Goal: Task Accomplishment & Management: Manage account settings

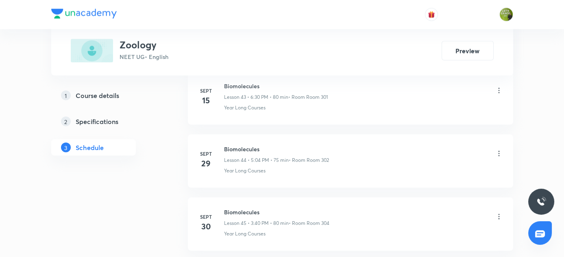
scroll to position [3218, 0]
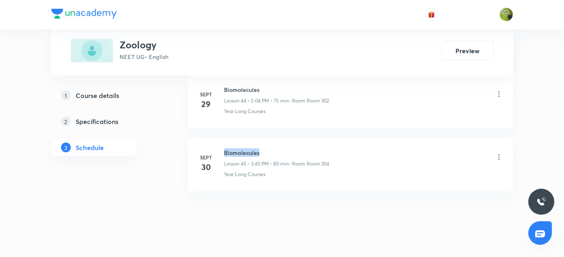
drag, startPoint x: 224, startPoint y: 139, endPoint x: 259, endPoint y: 141, distance: 35.4
click at [259, 148] on h6 "Biomolecules" at bounding box center [276, 152] width 105 height 9
copy h6 "Biomolecules"
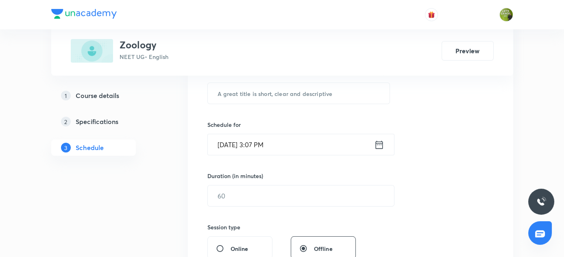
scroll to position [158, 0]
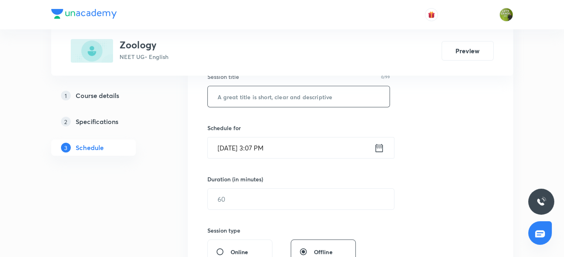
click at [258, 94] on input "text" at bounding box center [299, 96] width 182 height 21
paste input "Biomolecules"
type input "Biomolecules"
click at [380, 147] on icon at bounding box center [379, 147] width 10 height 11
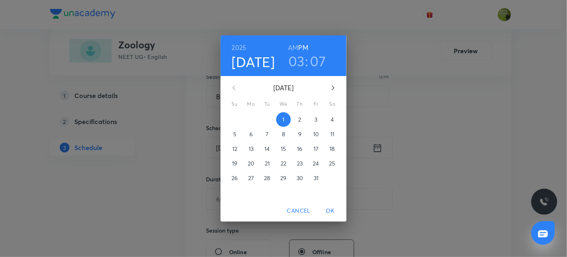
click at [318, 59] on h3 "07" at bounding box center [318, 60] width 16 height 17
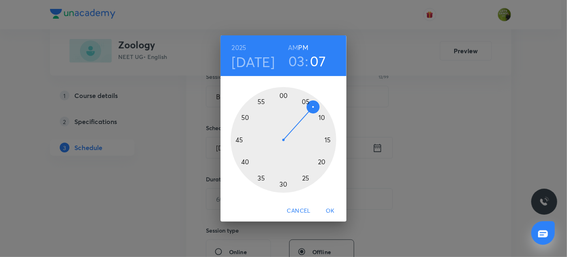
click at [244, 162] on div at bounding box center [284, 140] width 106 height 106
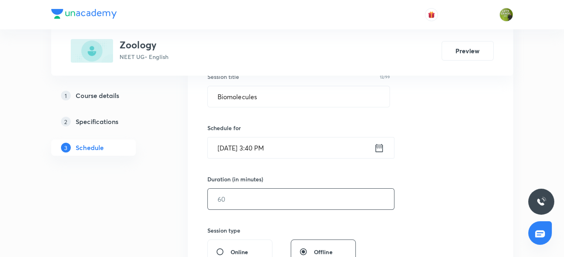
click at [257, 203] on input "text" at bounding box center [301, 199] width 186 height 21
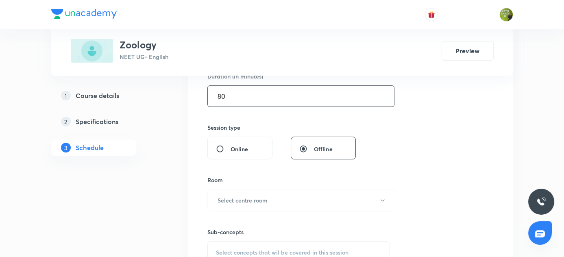
scroll to position [263, 0]
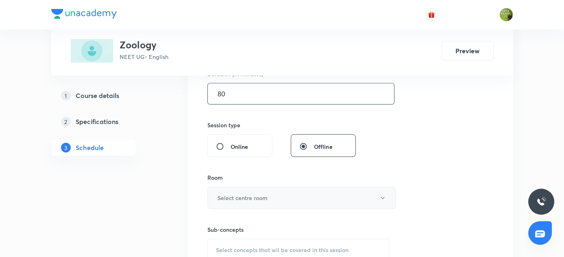
type input "80"
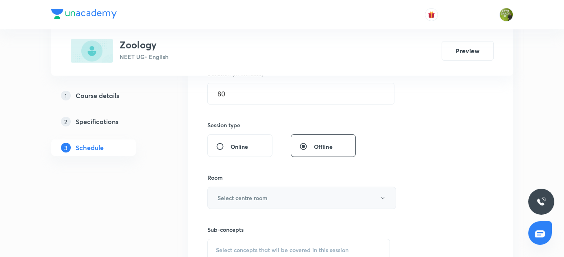
click at [252, 204] on button "Select centre room" at bounding box center [301, 198] width 189 height 22
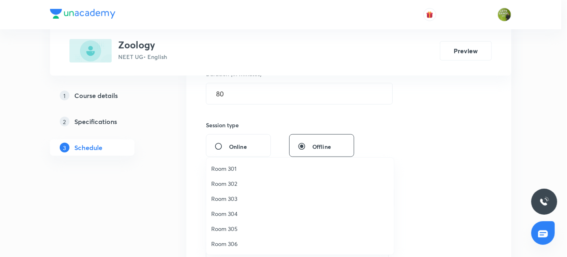
click at [232, 213] on span "Room 304" at bounding box center [300, 213] width 178 height 9
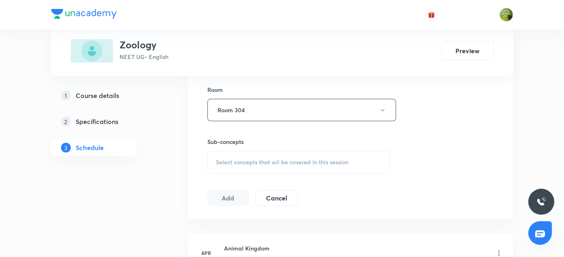
scroll to position [352, 0]
click at [251, 163] on span "Select concepts that wil be covered in this session" at bounding box center [282, 161] width 132 height 7
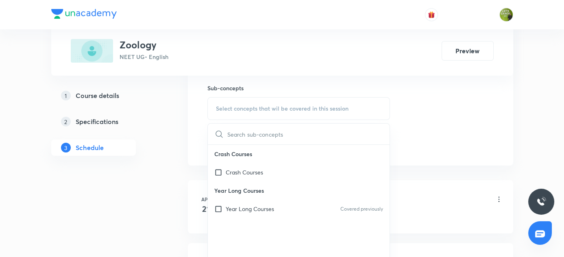
scroll to position [412, 0]
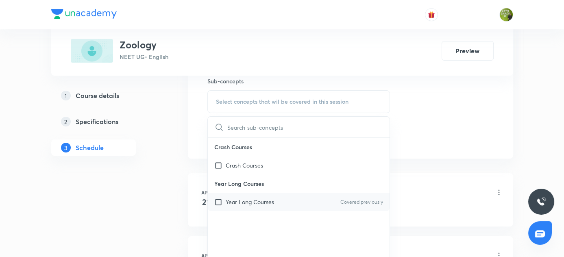
click at [216, 201] on input "checkbox" at bounding box center [219, 202] width 11 height 9
checkbox input "true"
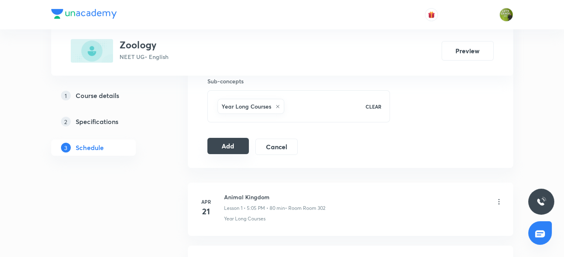
click at [228, 145] on button "Add" at bounding box center [228, 146] width 42 height 16
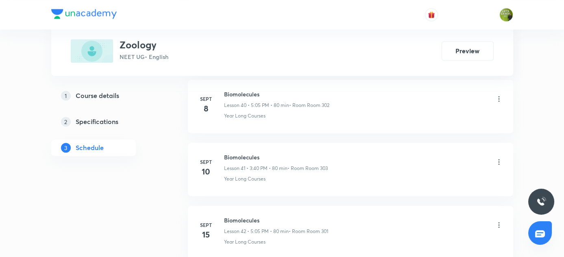
scroll to position [2908, 0]
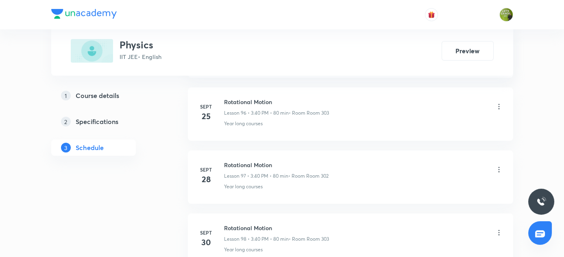
scroll to position [6545, 0]
click at [224, 160] on h6 "Rotational Motion" at bounding box center [276, 164] width 105 height 9
click at [226, 160] on h6 "Rotational Motion" at bounding box center [276, 164] width 105 height 9
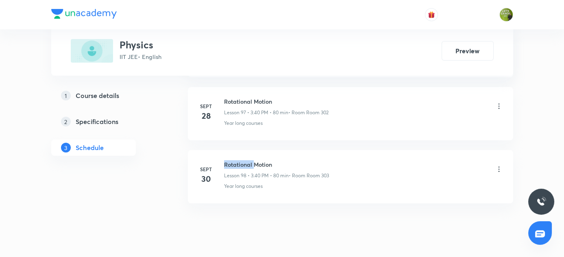
click at [226, 160] on h6 "Rotational Motion" at bounding box center [276, 164] width 105 height 9
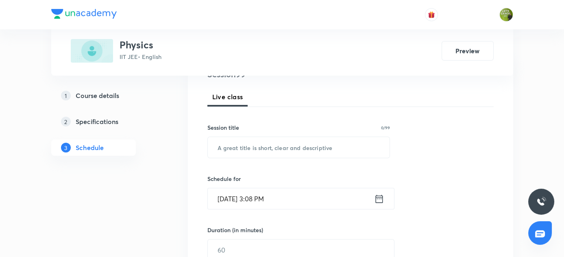
scroll to position [109, 0]
click at [280, 150] on input "text" at bounding box center [299, 146] width 182 height 21
paste input "Rotational Motion"
type input "Rotational Motion"
click at [378, 198] on icon at bounding box center [379, 197] width 10 height 11
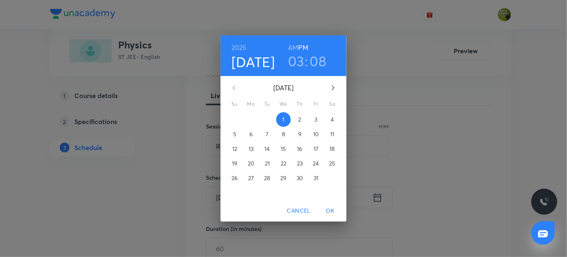
click at [319, 60] on h3 "08" at bounding box center [318, 60] width 17 height 17
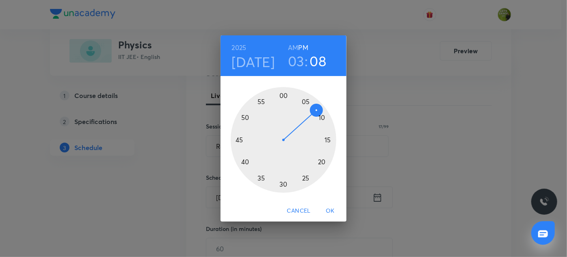
click at [245, 161] on div at bounding box center [284, 140] width 106 height 106
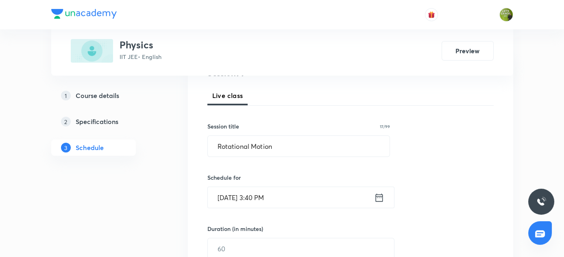
scroll to position [178, 0]
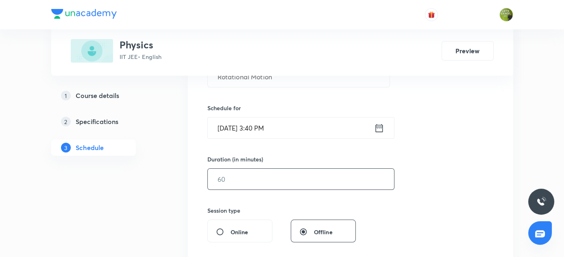
click at [225, 174] on input "text" at bounding box center [301, 179] width 186 height 21
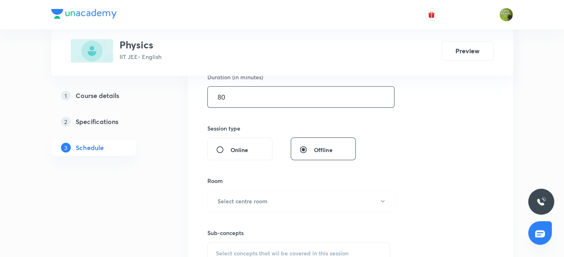
scroll to position [263, 0]
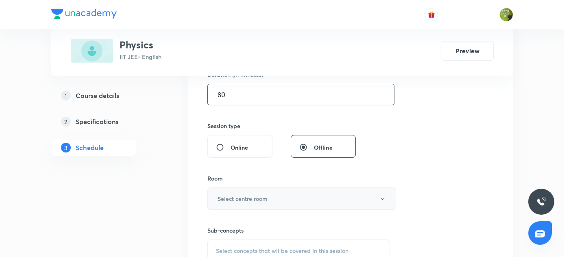
type input "80"
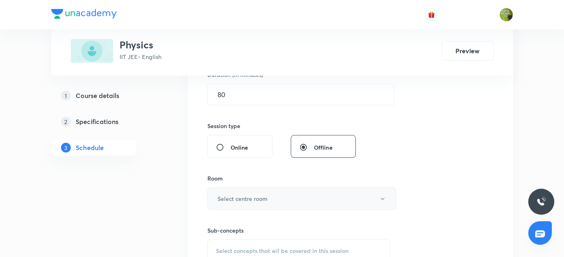
click at [249, 194] on h6 "Select centre room" at bounding box center [242, 198] width 50 height 9
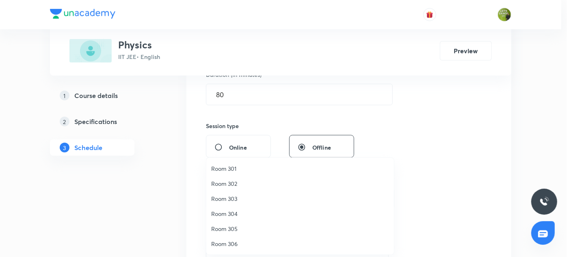
click at [224, 198] on span "Room 303" at bounding box center [300, 198] width 178 height 9
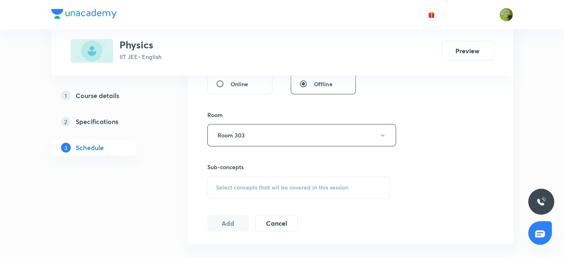
scroll to position [326, 0]
click at [226, 184] on span "Select concepts that wil be covered in this session" at bounding box center [282, 187] width 132 height 7
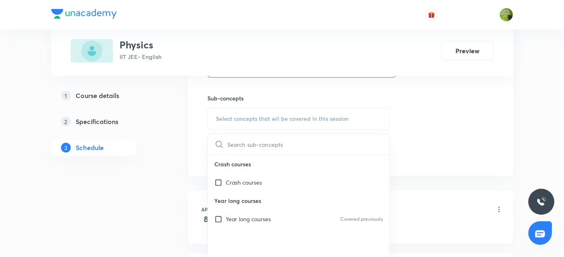
scroll to position [395, 0]
click at [225, 217] on input "checkbox" at bounding box center [219, 218] width 11 height 9
checkbox input "true"
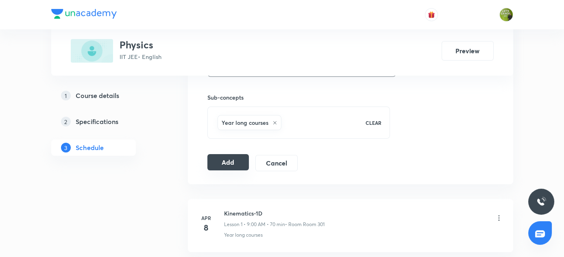
click at [228, 155] on button "Add" at bounding box center [228, 162] width 42 height 16
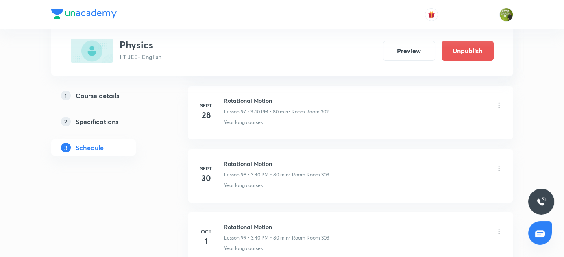
scroll to position [6235, 0]
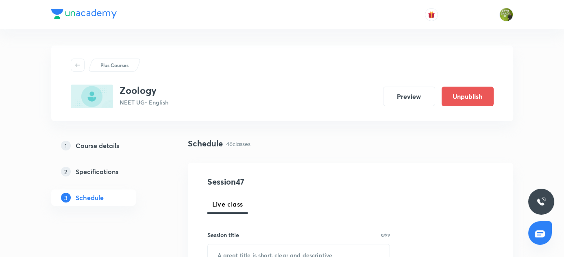
click at [296, 148] on div "Schedule 46 classes" at bounding box center [350, 143] width 325 height 12
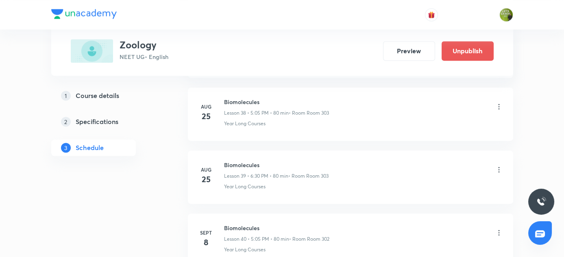
scroll to position [2750, 0]
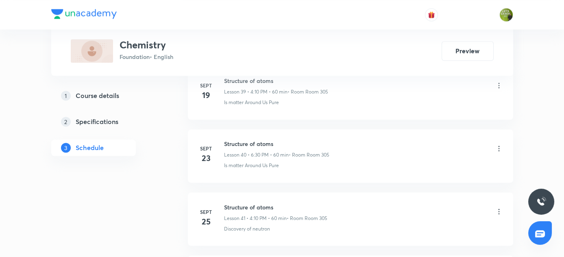
scroll to position [3030, 0]
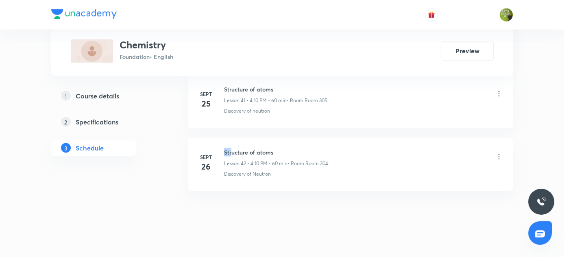
drag, startPoint x: 225, startPoint y: 139, endPoint x: 233, endPoint y: 140, distance: 7.7
click at [233, 148] on h6 "Structure of atoms" at bounding box center [276, 152] width 104 height 9
click at [230, 148] on div "Structure of atoms Lesson 42 • 4:10 PM • 60 min • Room Room 304" at bounding box center [276, 157] width 104 height 19
drag, startPoint x: 224, startPoint y: 137, endPoint x: 243, endPoint y: 137, distance: 19.5
click at [243, 148] on h6 "Structure of atoms" at bounding box center [276, 152] width 104 height 9
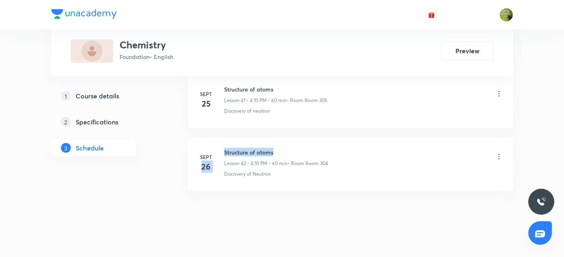
drag, startPoint x: 221, startPoint y: 141, endPoint x: 283, endPoint y: 141, distance: 61.4
click at [283, 148] on div "Sept 26 Structure of atoms Lesson 42 • 4:10 PM • 60 min • Room Room 304 Discove…" at bounding box center [350, 163] width 305 height 30
copy div "26 Structure of atoms"
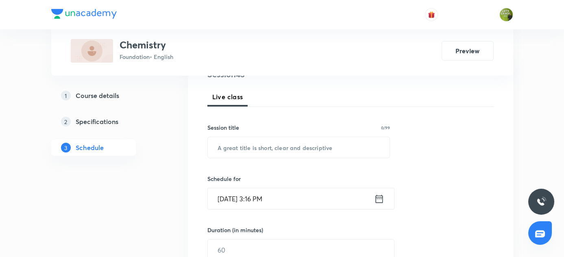
scroll to position [108, 0]
click at [256, 137] on input "text" at bounding box center [299, 147] width 182 height 21
click at [231, 148] on input "text" at bounding box center [299, 147] width 182 height 21
paste input "26 Structure of atoms"
click at [227, 146] on input "26 Structure of atom" at bounding box center [299, 147] width 182 height 21
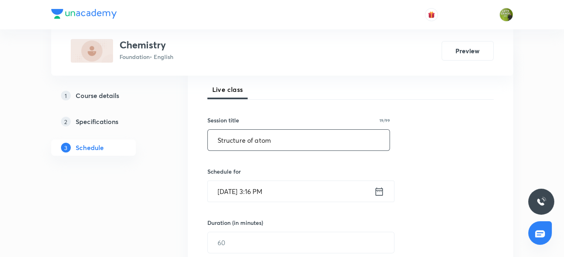
scroll to position [147, 0]
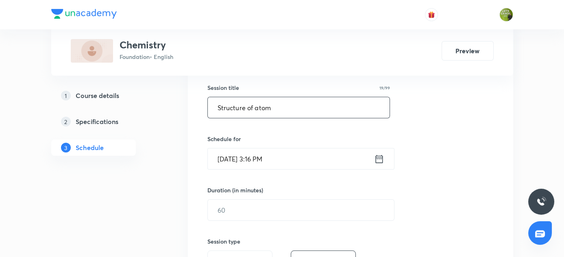
type input "Structure of atom"
click at [378, 157] on icon at bounding box center [379, 158] width 10 height 11
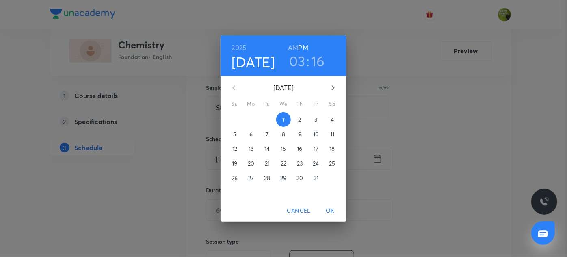
click at [305, 61] on h3 "03" at bounding box center [297, 60] width 16 height 17
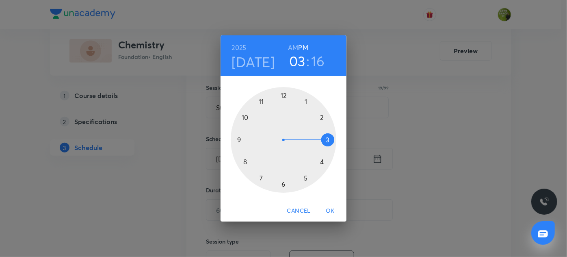
click at [309, 176] on div at bounding box center [284, 140] width 106 height 106
click at [317, 61] on h3 "16" at bounding box center [319, 60] width 14 height 17
click at [321, 164] on div at bounding box center [284, 140] width 106 height 106
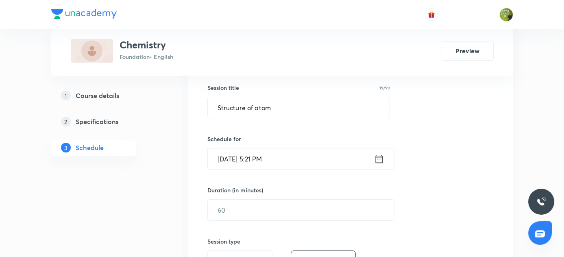
click at [263, 160] on input "Oct 1, 2025, 5:21 PM" at bounding box center [291, 158] width 166 height 21
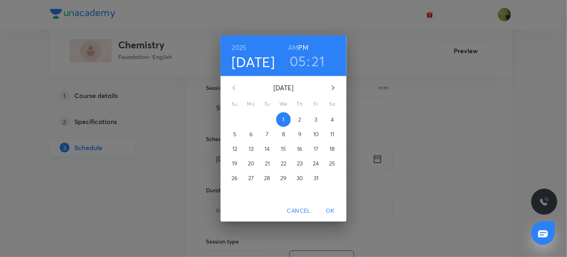
click at [320, 63] on h3 "21" at bounding box center [318, 60] width 13 height 17
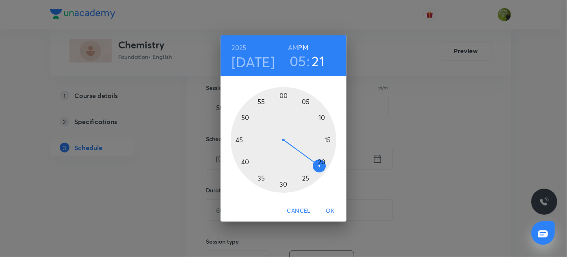
click at [321, 160] on div at bounding box center [284, 140] width 106 height 106
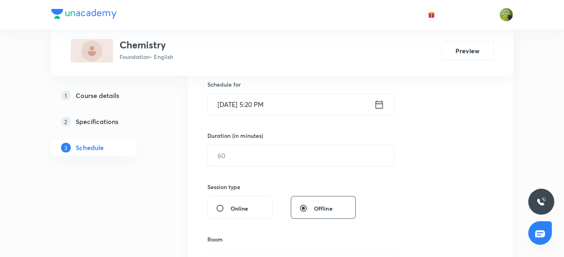
scroll to position [201, 0]
click at [216, 154] on input "text" at bounding box center [301, 155] width 186 height 21
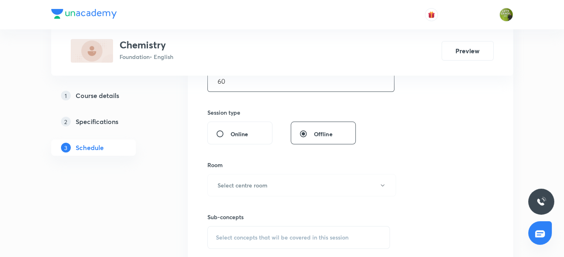
scroll to position [278, 0]
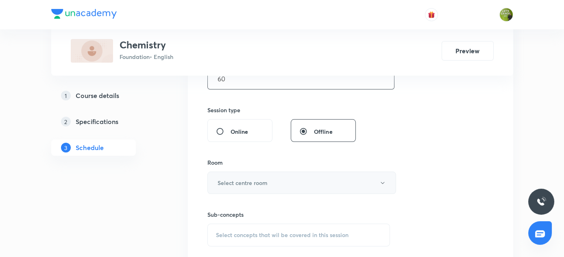
type input "60"
click at [230, 178] on h6 "Select centre room" at bounding box center [242, 182] width 50 height 9
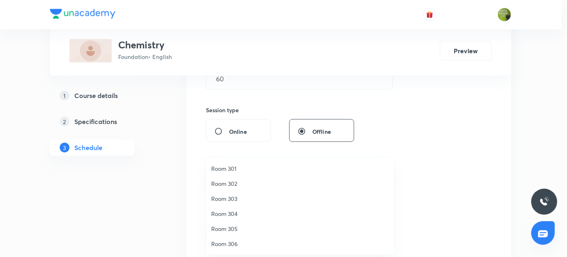
click at [235, 225] on span "Room 305" at bounding box center [300, 228] width 178 height 9
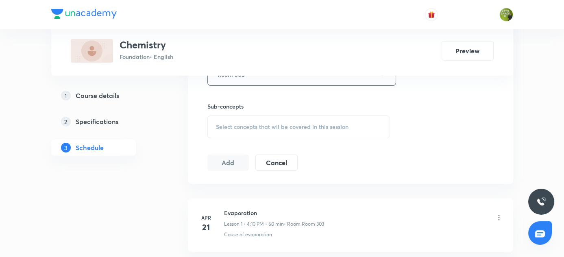
scroll to position [389, 0]
click at [233, 122] on span "Select concepts that wil be covered in this session" at bounding box center [282, 125] width 132 height 7
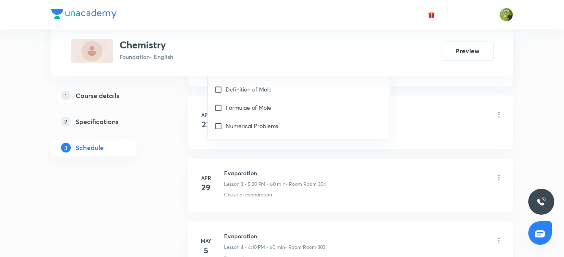
scroll to position [2181, 0]
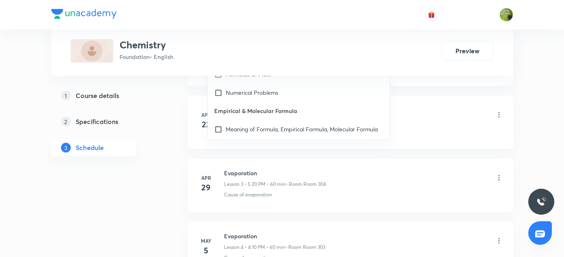
click at [143, 111] on div "1 Course details 2 Specifications 3 Schedule" at bounding box center [106, 126] width 111 height 78
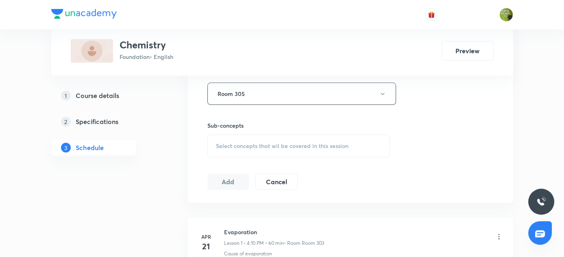
scroll to position [367, 0]
click at [230, 138] on div "Select concepts that wil be covered in this session" at bounding box center [298, 146] width 183 height 23
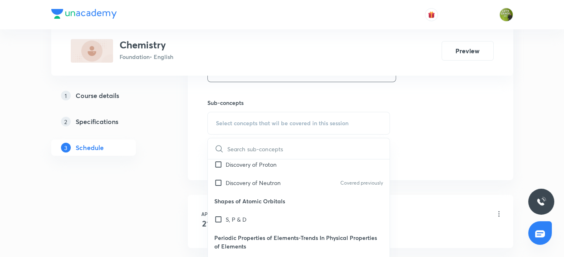
scroll to position [3102, 0]
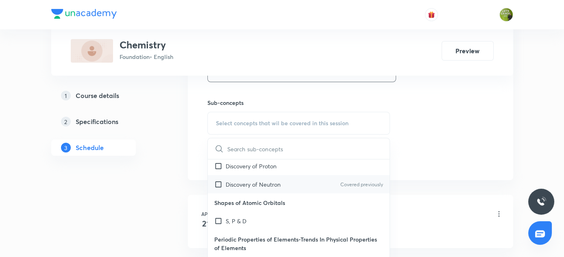
click at [281, 193] on div "Discovery of Neutron Covered previously" at bounding box center [299, 184] width 182 height 18
checkbox input "true"
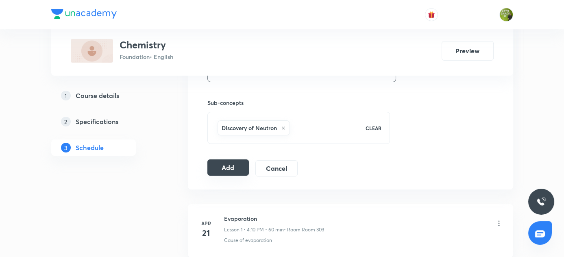
click at [226, 168] on button "Add" at bounding box center [228, 167] width 42 height 16
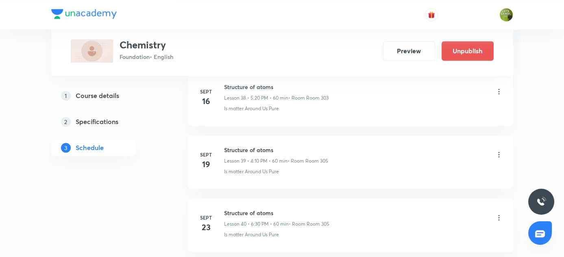
scroll to position [2720, 0]
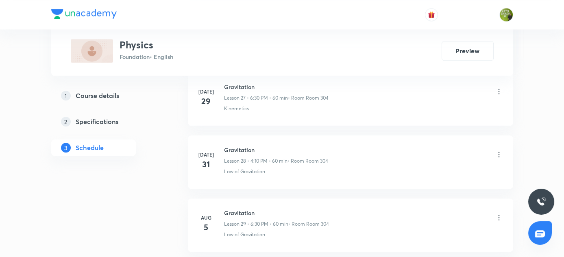
scroll to position [2151, 0]
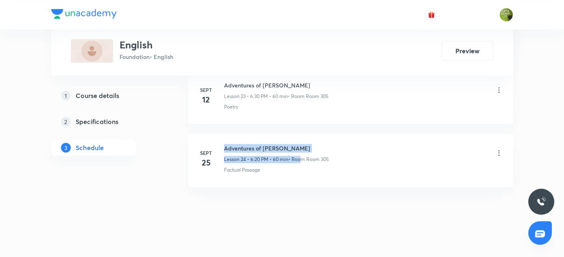
drag, startPoint x: 225, startPoint y: 141, endPoint x: 300, endPoint y: 150, distance: 74.8
click at [300, 150] on div "Adventures of [PERSON_NAME] 24 • 6:20 PM • 60 min • Room Room 305" at bounding box center [276, 153] width 105 height 19
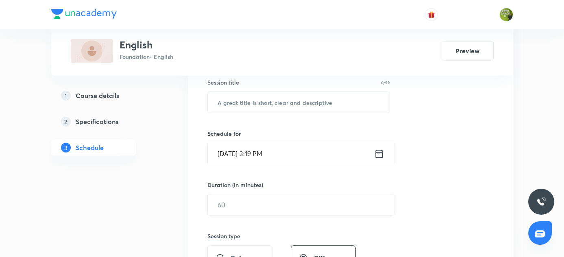
scroll to position [132, 0]
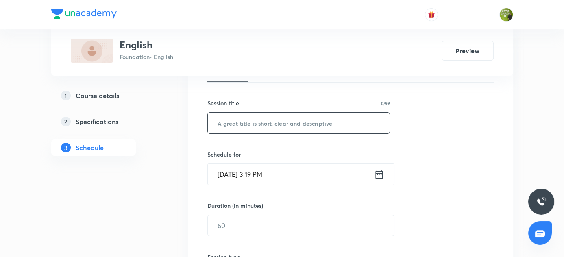
click at [221, 121] on input "text" at bounding box center [299, 123] width 182 height 21
paste input "26 Structure of atoms"
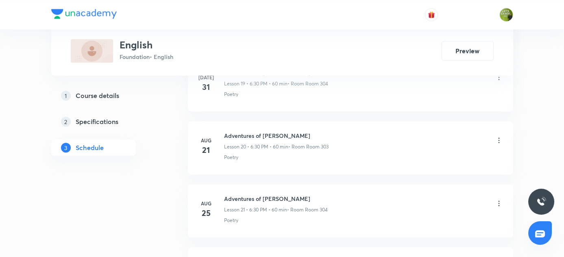
scroll to position [1900, 0]
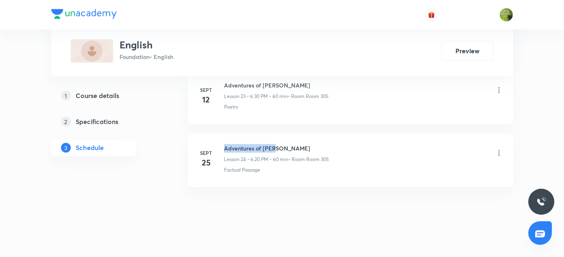
drag, startPoint x: 223, startPoint y: 141, endPoint x: 291, endPoint y: 145, distance: 68.4
click at [291, 145] on div "[DATE] Adventures of [PERSON_NAME] 24 • 6:20 PM • 60 min • Room Room 305 Factua…" at bounding box center [350, 159] width 305 height 30
copy h6 "Adventures of [PERSON_NAME]"
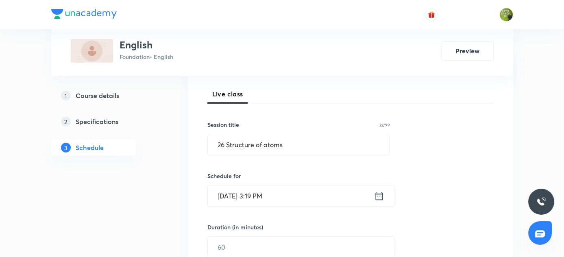
scroll to position [121, 0]
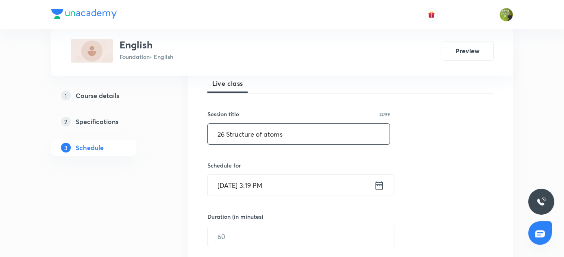
click at [293, 132] on input "26 Structure of atoms" at bounding box center [299, 134] width 182 height 21
type input "2"
paste input "Adventures of [PERSON_NAME]"
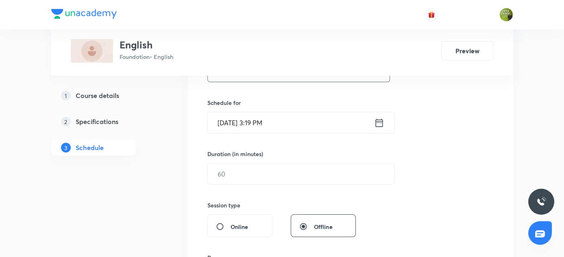
scroll to position [183, 0]
type input "Adventures of [PERSON_NAME]"
click at [378, 130] on div "[DATE] 3:19 PM ​" at bounding box center [300, 123] width 187 height 22
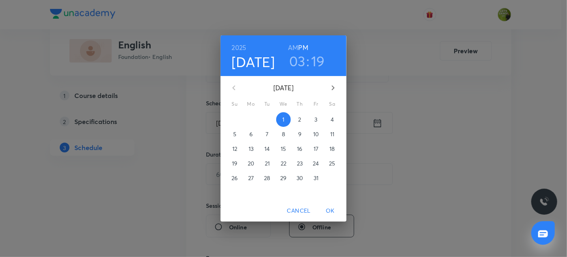
click at [300, 59] on h3 "03" at bounding box center [297, 60] width 16 height 17
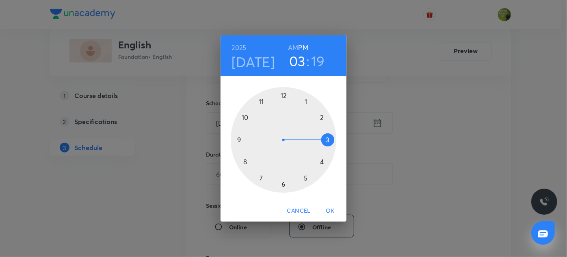
click at [283, 182] on div at bounding box center [284, 140] width 106 height 106
click at [306, 176] on div at bounding box center [284, 140] width 106 height 106
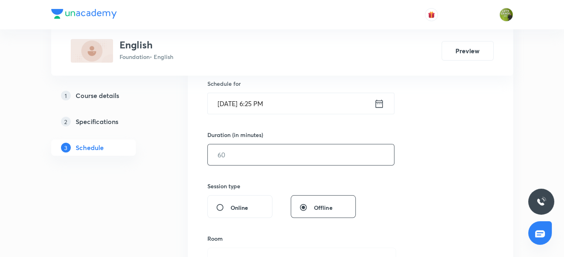
scroll to position [207, 0]
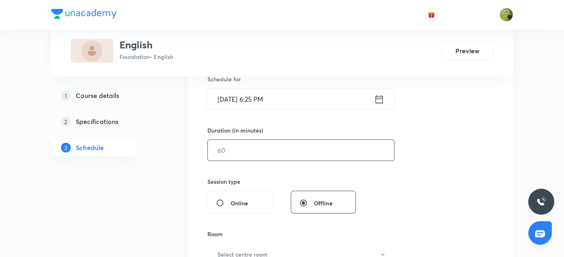
click at [224, 148] on input "text" at bounding box center [301, 150] width 186 height 21
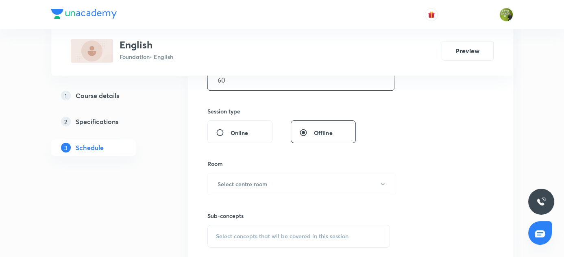
scroll to position [280, 0]
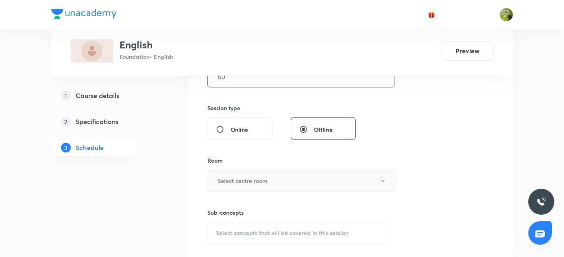
type input "60"
click at [257, 182] on h6 "Select centre room" at bounding box center [242, 180] width 50 height 9
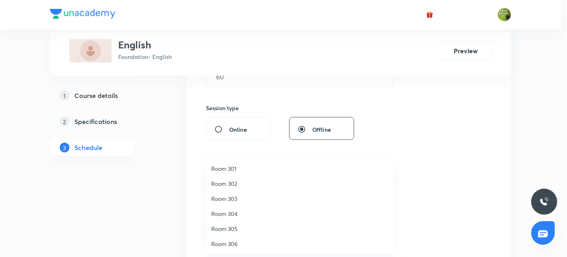
click at [242, 229] on span "Room 305" at bounding box center [300, 228] width 178 height 9
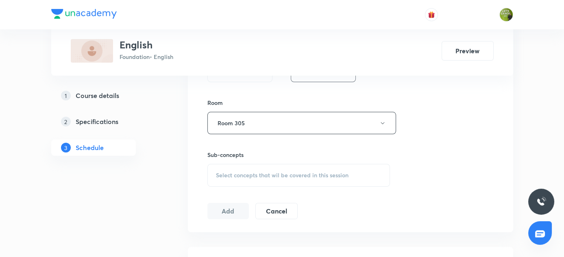
scroll to position [338, 0]
click at [245, 169] on div "Select concepts that wil be covered in this session" at bounding box center [298, 175] width 183 height 23
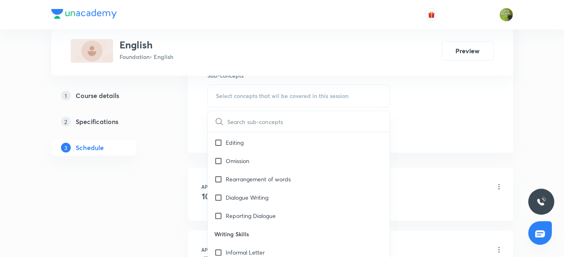
scroll to position [315, 0]
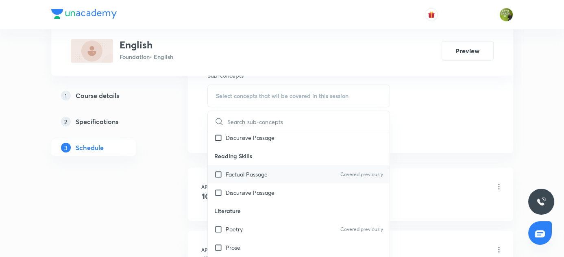
click at [218, 172] on input "checkbox" at bounding box center [219, 174] width 11 height 9
checkbox input "true"
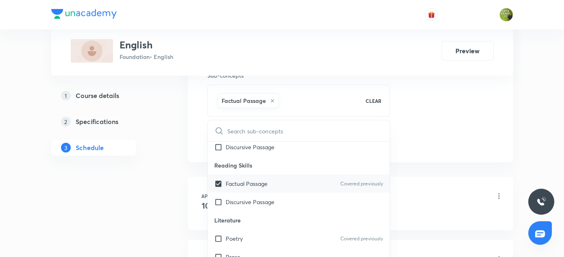
scroll to position [310, 0]
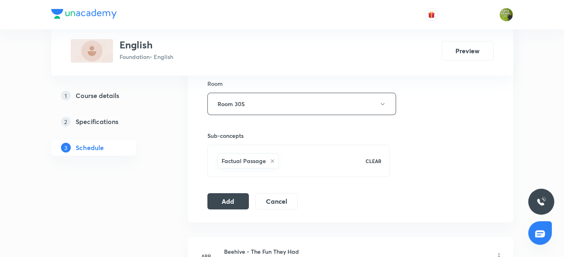
scroll to position [390, 0]
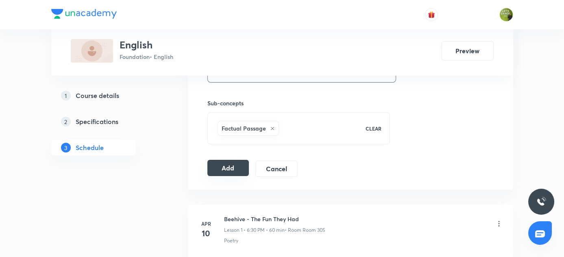
click at [234, 167] on button "Add" at bounding box center [228, 168] width 42 height 16
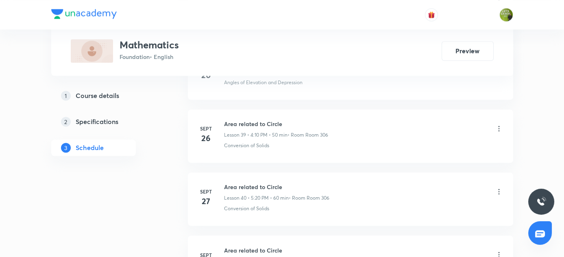
scroll to position [2967, 0]
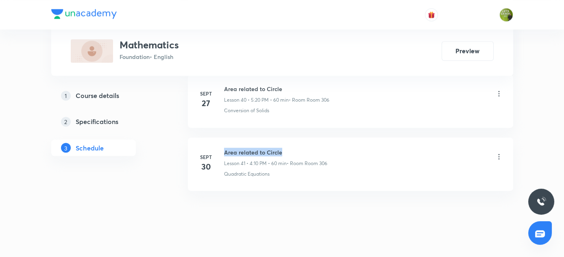
drag, startPoint x: 223, startPoint y: 141, endPoint x: 326, endPoint y: 141, distance: 103.2
click at [326, 148] on div "[DATE] Area related to Circle Lesson 41 • 4:10 PM • 60 min • Room Room 306 Quad…" at bounding box center [350, 163] width 305 height 30
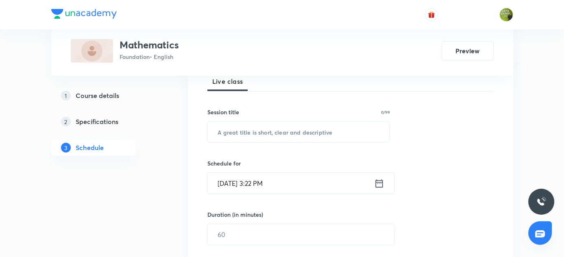
scroll to position [132, 0]
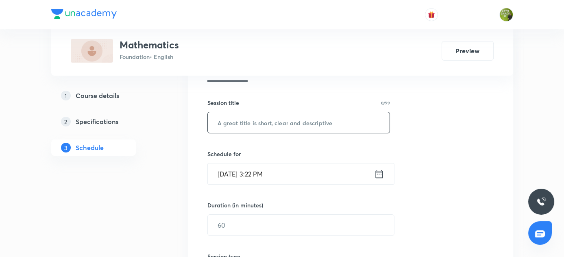
click at [235, 128] on input "text" at bounding box center [299, 122] width 182 height 21
paste input "Adventures of [PERSON_NAME]"
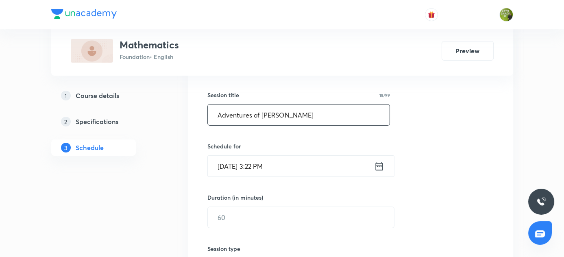
scroll to position [138, 0]
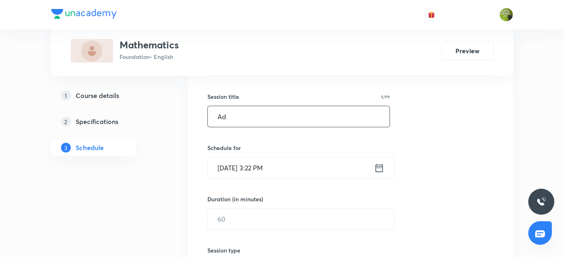
type input "A"
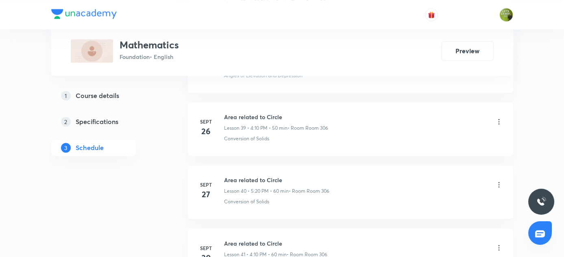
scroll to position [2967, 0]
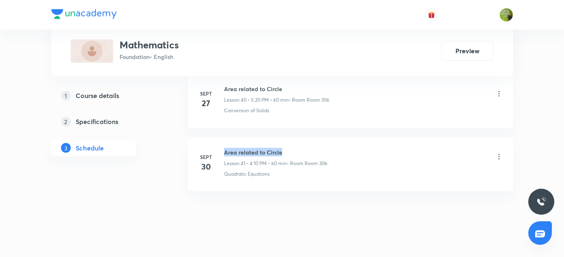
drag, startPoint x: 221, startPoint y: 138, endPoint x: 296, endPoint y: 141, distance: 74.8
click at [296, 148] on div "[DATE] Area related to Circle Lesson 41 • 4:10 PM • 60 min • Room Room 306 Quad…" at bounding box center [350, 163] width 305 height 30
click at [296, 148] on h6 "Area related to Circle" at bounding box center [275, 152] width 103 height 9
drag, startPoint x: 228, startPoint y: 141, endPoint x: 302, endPoint y: 148, distance: 74.7
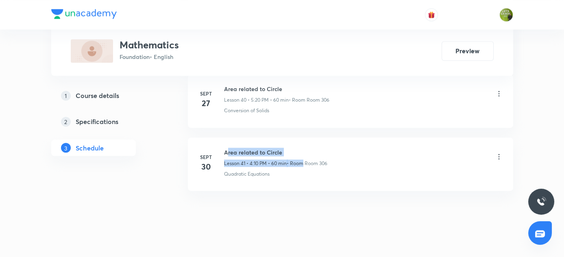
click at [302, 148] on div "Area related to Circle Lesson 41 • 4:10 PM • 60 min • Room Room 306" at bounding box center [275, 157] width 103 height 19
drag, startPoint x: 221, startPoint y: 139, endPoint x: 277, endPoint y: 139, distance: 56.5
click at [277, 148] on div "Sept 30 Area related to Circle Lesson 41 • 4:10 PM • 60 min • Room Room 306 Qua…" at bounding box center [350, 163] width 305 height 30
click at [280, 148] on h6 "Area related to Circle" at bounding box center [275, 152] width 103 height 9
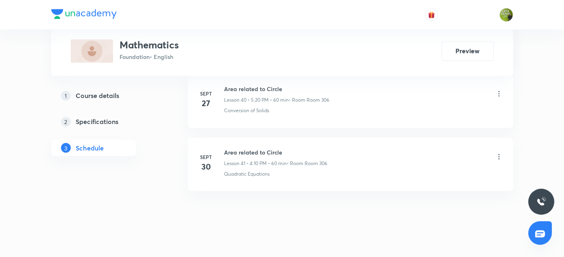
click at [280, 148] on h6 "Area related to Circle" at bounding box center [275, 152] width 103 height 9
click at [228, 148] on h6 "Area related to Circle" at bounding box center [275, 152] width 103 height 9
click at [237, 148] on h6 "Area related to Circle" at bounding box center [275, 152] width 103 height 9
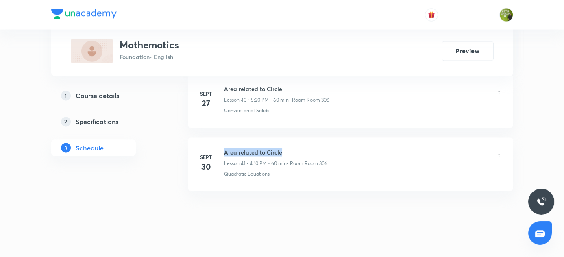
drag, startPoint x: 223, startPoint y: 141, endPoint x: 317, endPoint y: 144, distance: 93.5
click at [317, 148] on h6 "Area related to Circle" at bounding box center [275, 152] width 103 height 9
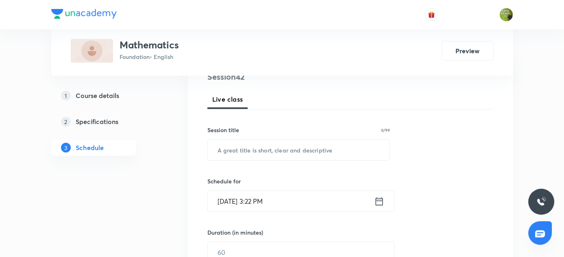
scroll to position [105, 0]
click at [222, 148] on input "text" at bounding box center [299, 149] width 182 height 21
paste input "Adventures of Toto"
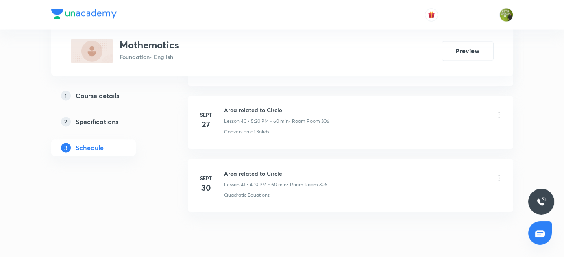
scroll to position [2967, 0]
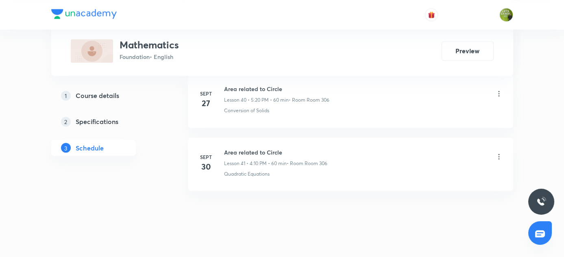
click at [277, 148] on h6 "Area related to Circle" at bounding box center [275, 152] width 103 height 9
copy h6 "Area related to Circle"
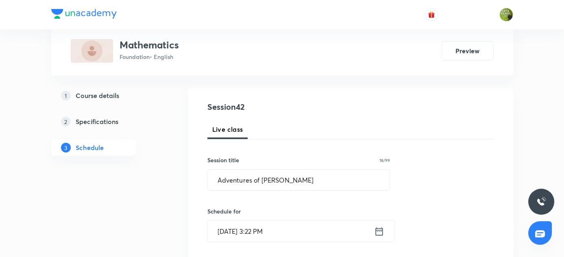
scroll to position [83, 0]
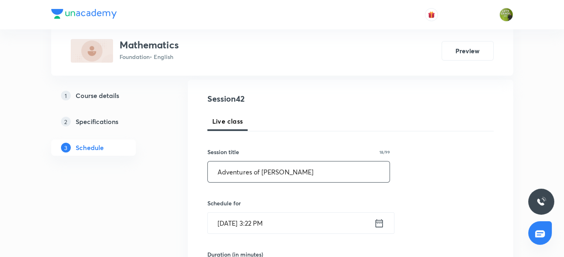
click at [276, 169] on input "Adventures of Toto" at bounding box center [299, 171] width 182 height 21
type input "A"
paste input "Area related to Circle"
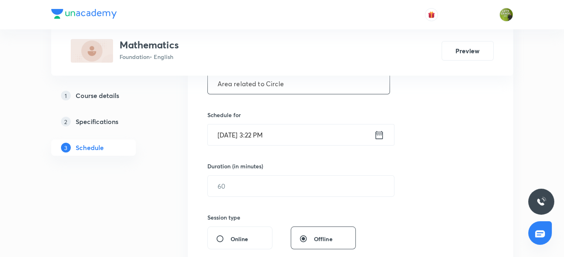
scroll to position [170, 0]
type input "Area related to Circle"
click at [382, 141] on div "Oct 1, 2025, 3:22 PM ​" at bounding box center [300, 136] width 187 height 22
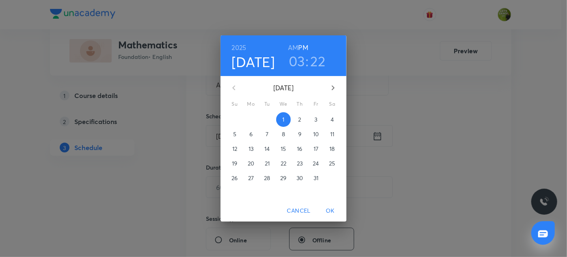
click at [300, 60] on h3 "03" at bounding box center [297, 60] width 16 height 17
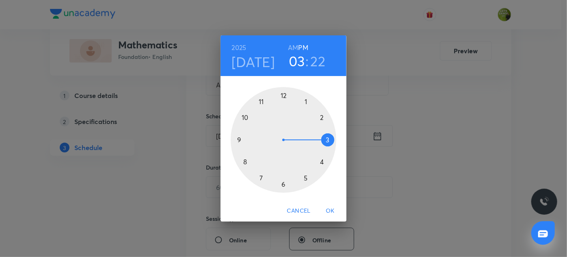
click at [319, 163] on div at bounding box center [284, 140] width 106 height 106
click at [325, 118] on div at bounding box center [284, 140] width 106 height 106
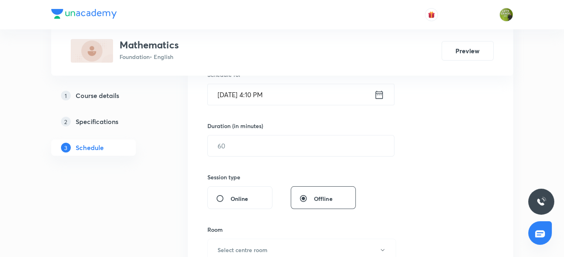
scroll to position [212, 0]
click at [220, 146] on input "text" at bounding box center [301, 145] width 186 height 21
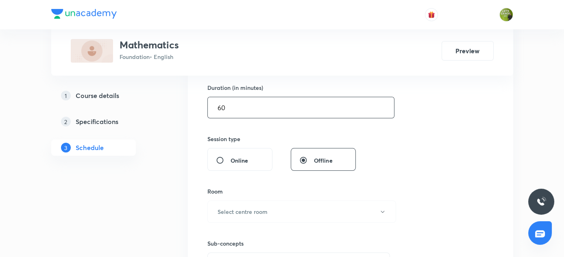
scroll to position [251, 0]
type input "60"
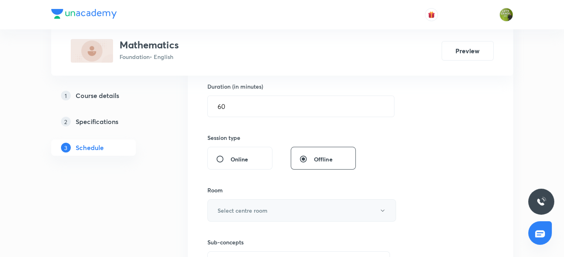
click at [263, 208] on h6 "Select centre room" at bounding box center [242, 210] width 50 height 9
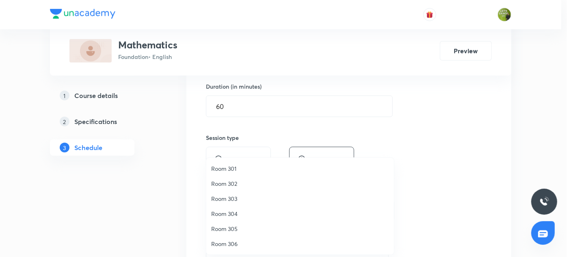
click at [233, 244] on span "Room 306" at bounding box center [300, 243] width 178 height 9
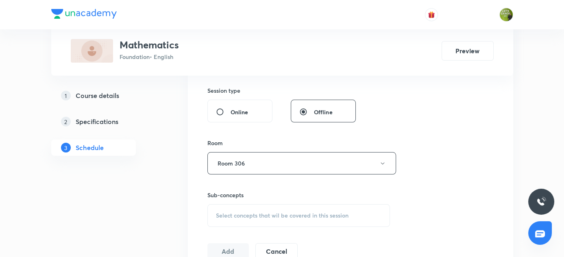
scroll to position [300, 0]
click at [237, 212] on span "Select concepts that wil be covered in this session" at bounding box center [282, 214] width 132 height 7
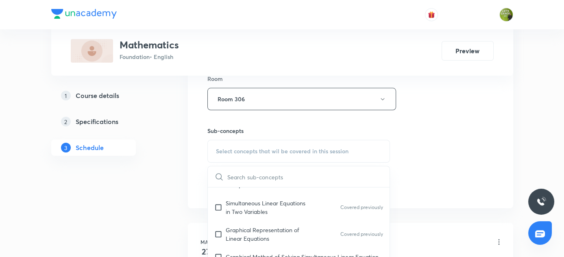
scroll to position [455, 0]
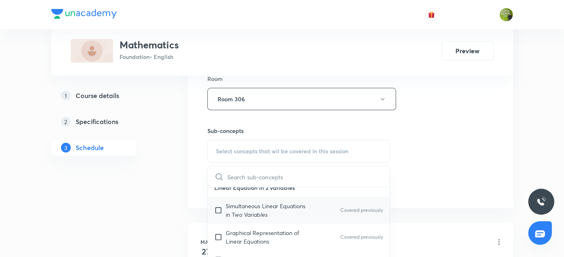
click at [222, 208] on input "checkbox" at bounding box center [219, 210] width 11 height 17
checkbox input "true"
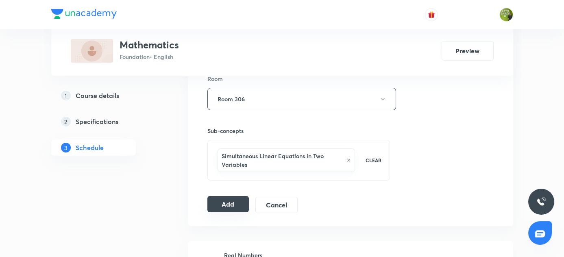
click at [223, 200] on button "Add" at bounding box center [228, 204] width 42 height 16
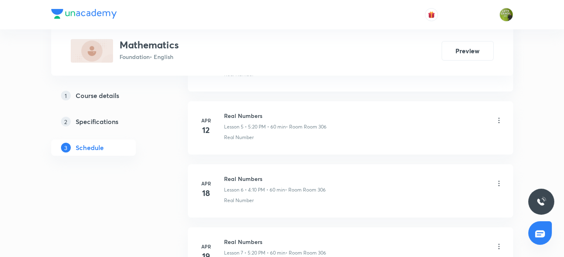
click at [224, 200] on p "Real Number" at bounding box center [239, 200] width 30 height 7
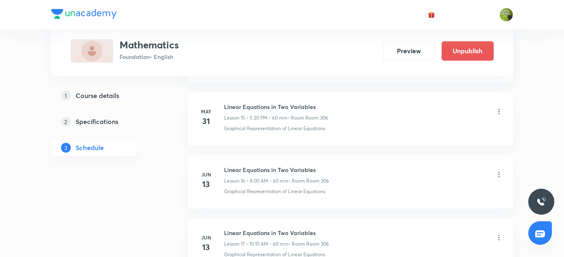
scroll to position [968, 0]
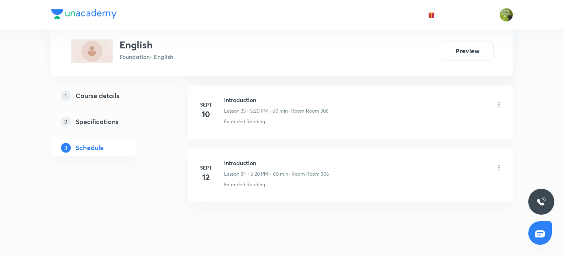
scroll to position [2528, 0]
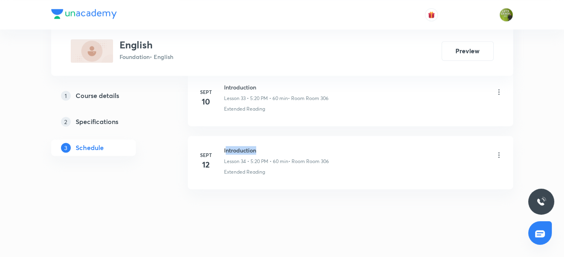
drag, startPoint x: 227, startPoint y: 141, endPoint x: 302, endPoint y: 139, distance: 75.6
click at [302, 146] on h6 "Introduction" at bounding box center [276, 150] width 105 height 9
click at [231, 146] on h6 "Introduction" at bounding box center [276, 150] width 105 height 9
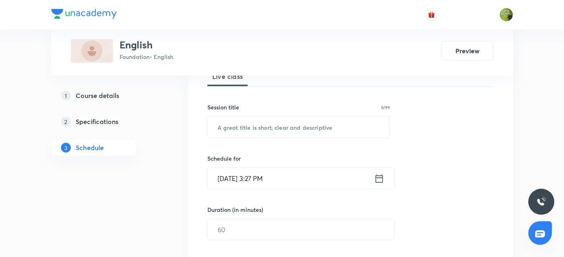
scroll to position [128, 0]
click at [218, 124] on input "text" at bounding box center [299, 126] width 182 height 21
paste input "Area related to Circle"
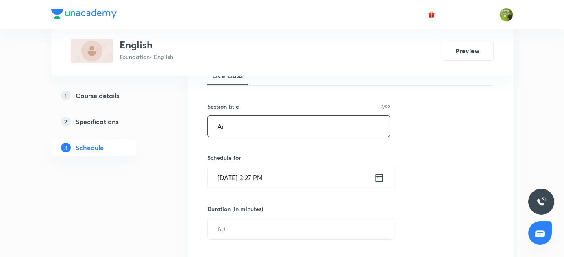
type input "A"
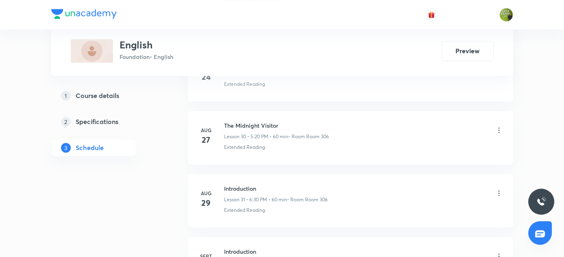
scroll to position [2528, 0]
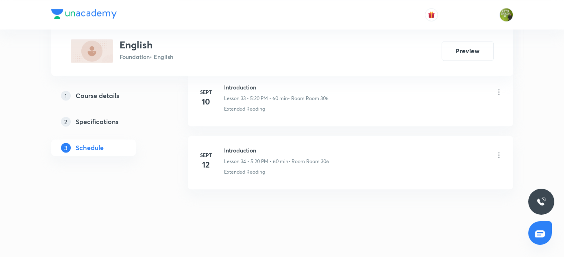
click at [226, 146] on h6 "Introduction" at bounding box center [276, 150] width 105 height 9
copy h6 "Introduction"
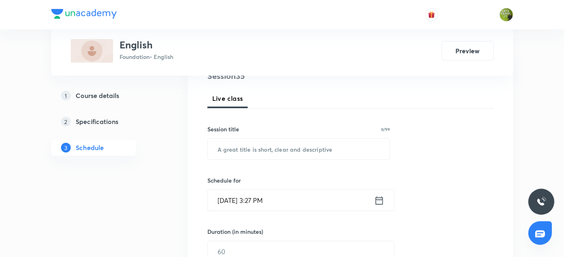
scroll to position [106, 0]
click at [215, 154] on input "text" at bounding box center [299, 148] width 182 height 21
paste input "Introduction"
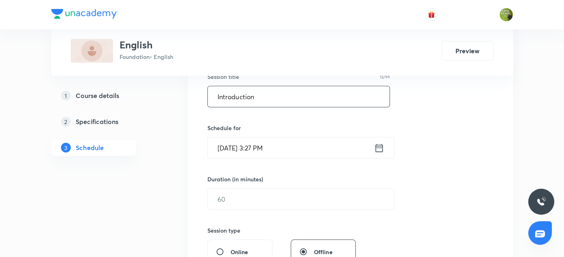
type input "Introduction"
click at [386, 147] on div "[DATE] 3:27 PM ​" at bounding box center [300, 148] width 187 height 22
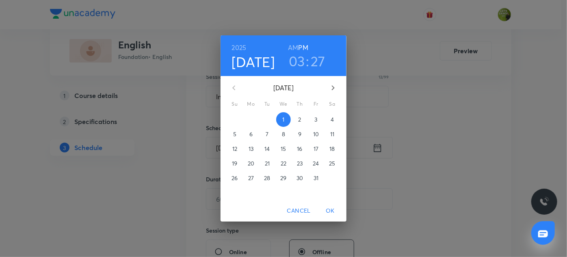
click at [305, 60] on h3 "03" at bounding box center [297, 60] width 16 height 17
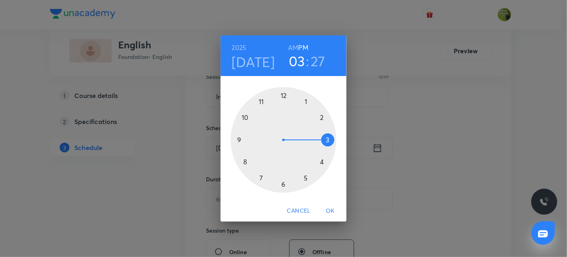
click at [322, 162] on div at bounding box center [284, 140] width 106 height 106
click at [320, 116] on div at bounding box center [284, 140] width 106 height 106
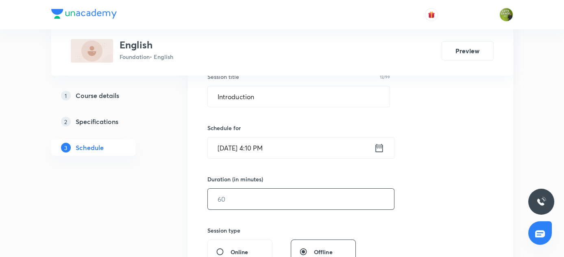
click at [228, 198] on input "text" at bounding box center [301, 199] width 186 height 21
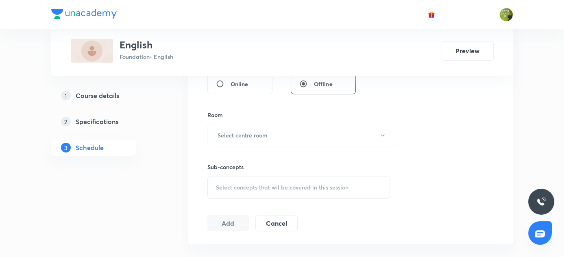
scroll to position [336, 0]
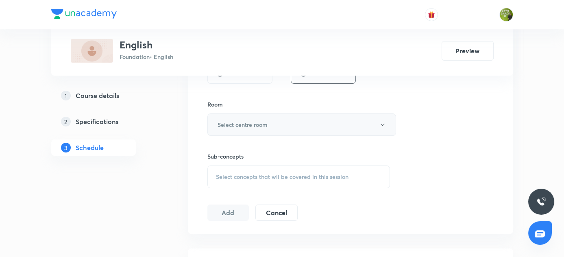
type input "60"
click at [229, 120] on h6 "Select centre room" at bounding box center [242, 124] width 50 height 9
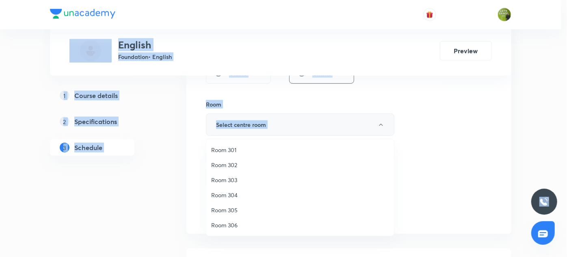
click at [229, 119] on div at bounding box center [283, 128] width 567 height 257
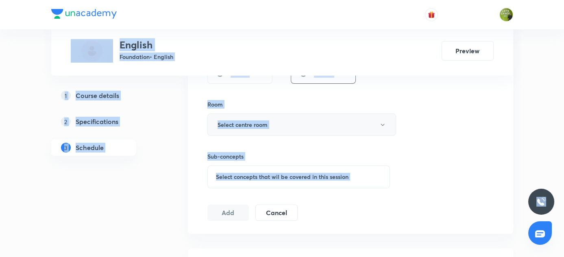
click at [231, 122] on h6 "Select centre room" at bounding box center [242, 124] width 50 height 9
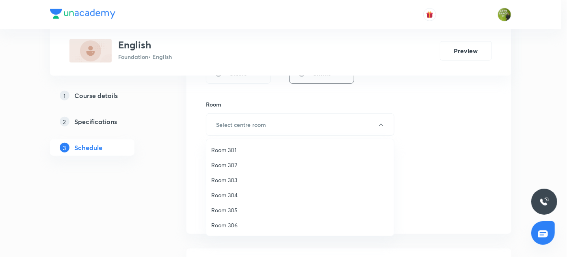
click at [230, 228] on span "Room 306" at bounding box center [300, 225] width 178 height 9
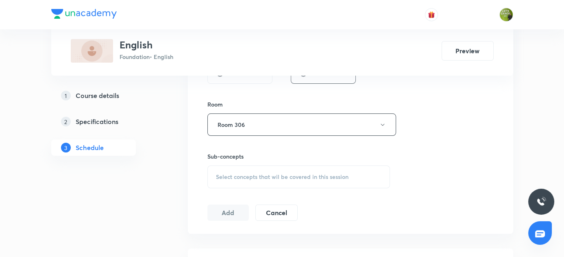
click at [257, 171] on div "Select concepts that wil be covered in this session" at bounding box center [298, 176] width 183 height 23
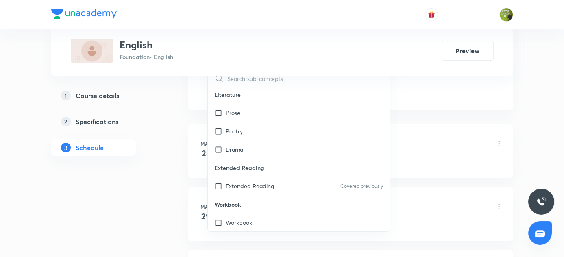
scroll to position [367, 0]
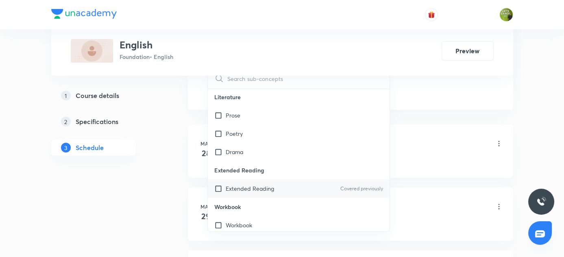
click at [221, 185] on input "checkbox" at bounding box center [219, 188] width 11 height 9
checkbox input "true"
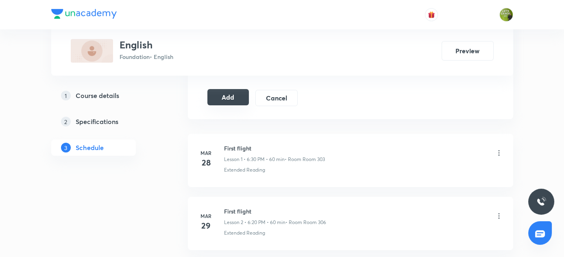
click at [241, 100] on button "Add" at bounding box center [228, 97] width 42 height 16
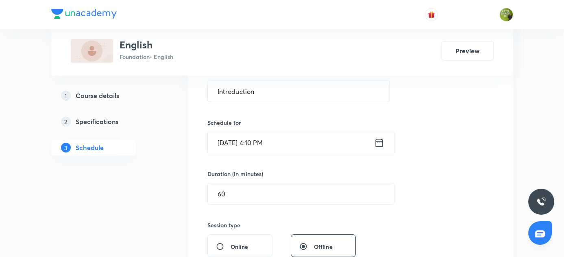
scroll to position [168, 0]
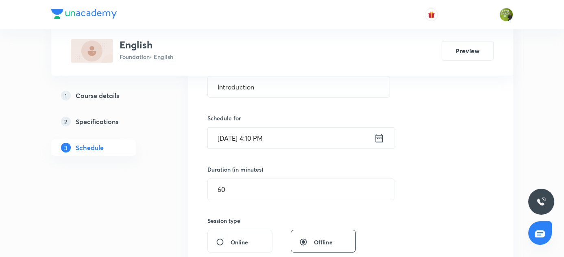
click at [260, 140] on input "Oct 1, 2025, 4:10 PM" at bounding box center [291, 138] width 166 height 21
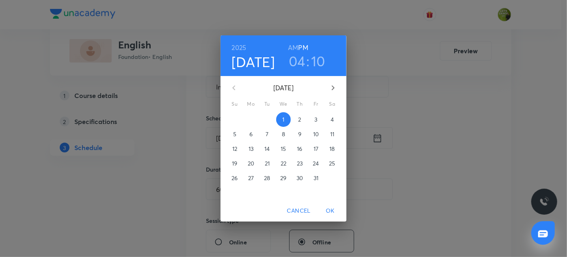
click at [300, 59] on h3 "04" at bounding box center [297, 60] width 17 height 17
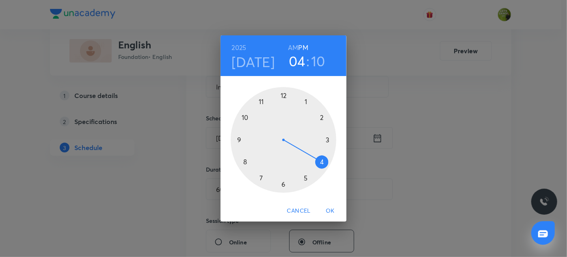
click at [306, 175] on div at bounding box center [284, 140] width 106 height 106
click at [321, 161] on div at bounding box center [284, 140] width 106 height 106
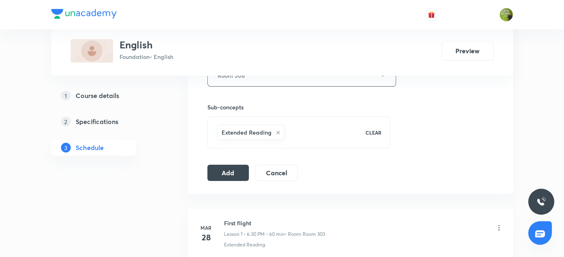
scroll to position [386, 0]
click at [230, 167] on button "Add" at bounding box center [228, 171] width 42 height 16
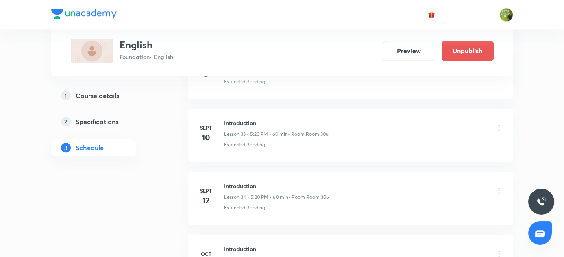
scroll to position [2218, 0]
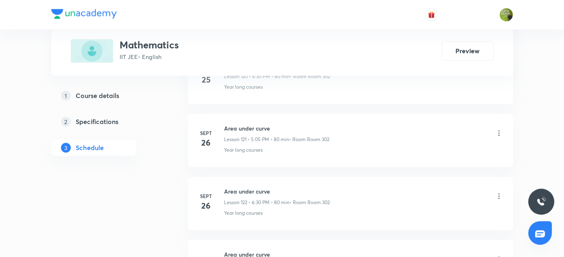
scroll to position [8176, 0]
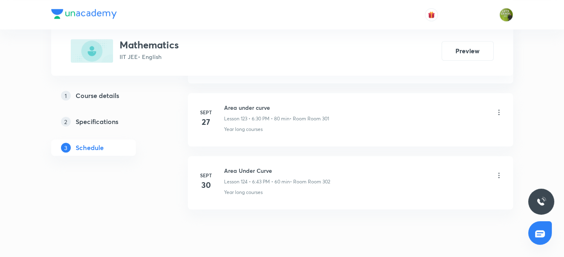
click at [224, 166] on h6 "Area Under Curve" at bounding box center [277, 170] width 106 height 9
click at [229, 166] on h6 "Area Under Curve" at bounding box center [277, 170] width 106 height 9
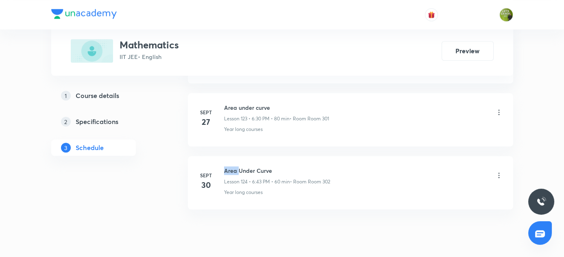
click at [229, 166] on h6 "Area Under Curve" at bounding box center [277, 170] width 106 height 9
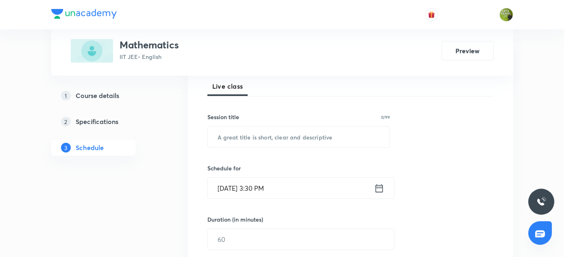
scroll to position [119, 0]
click at [226, 131] on input "text" at bounding box center [299, 135] width 182 height 21
paste input "Area Under Curve"
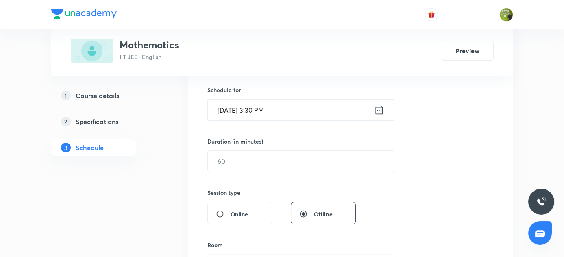
scroll to position [196, 0]
type input "Area Under Curve"
click at [264, 111] on input "Oct 1, 2025, 3:30 PM" at bounding box center [291, 110] width 166 height 21
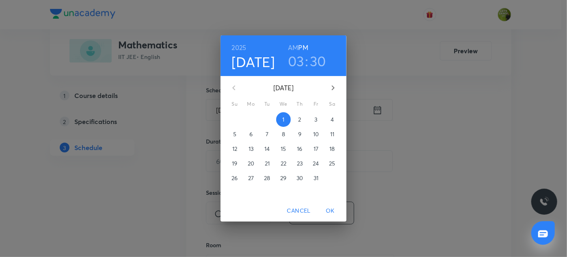
click at [303, 64] on h3 "03" at bounding box center [296, 60] width 16 height 17
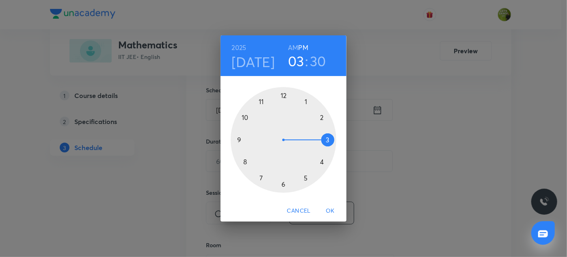
click at [316, 58] on h3 "30" at bounding box center [318, 60] width 16 height 17
click at [247, 162] on div at bounding box center [284, 140] width 106 height 106
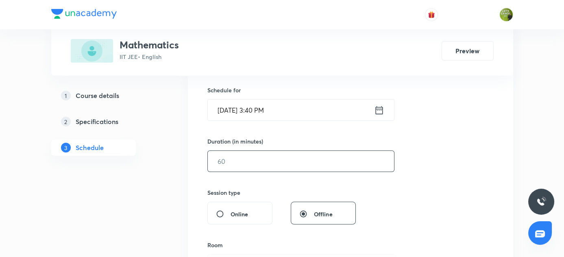
click at [222, 167] on input "text" at bounding box center [301, 161] width 186 height 21
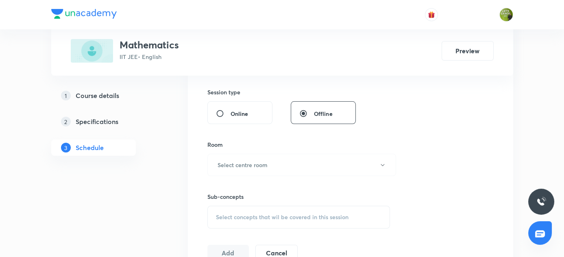
scroll to position [314, 0]
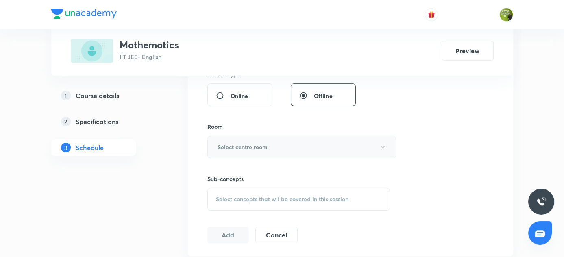
type input "80"
click at [234, 139] on button "Select centre room" at bounding box center [301, 147] width 189 height 22
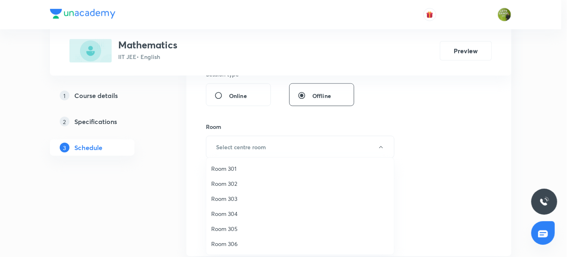
click at [234, 184] on span "Room 302" at bounding box center [300, 183] width 178 height 9
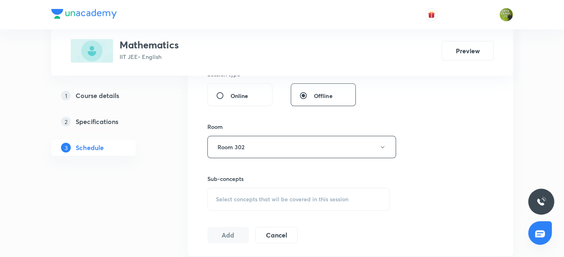
click at [234, 184] on div "Sub-concepts Select concepts that wil be covered in this session" at bounding box center [298, 192] width 183 height 36
click at [247, 200] on span "Select concepts that wil be covered in this session" at bounding box center [282, 199] width 132 height 7
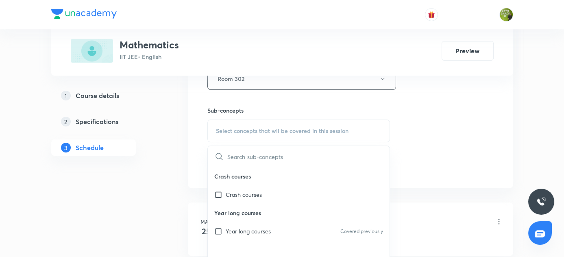
scroll to position [438, 0]
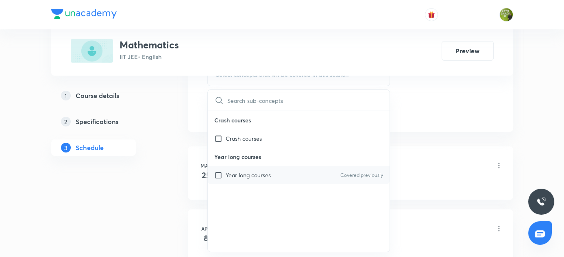
click at [219, 175] on input "checkbox" at bounding box center [219, 175] width 11 height 9
checkbox input "true"
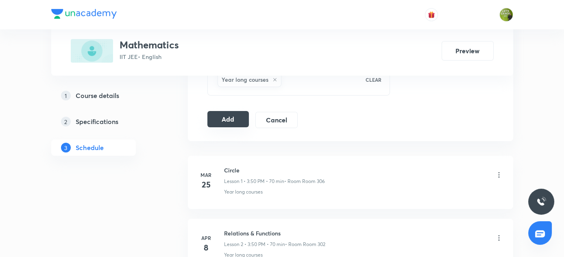
click at [230, 112] on button "Add" at bounding box center [228, 119] width 42 height 16
click at [230, 112] on button "Add" at bounding box center [228, 120] width 42 height 16
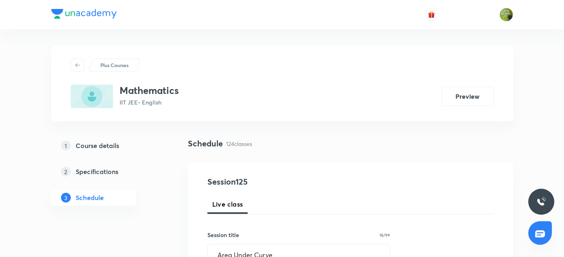
scroll to position [2, 0]
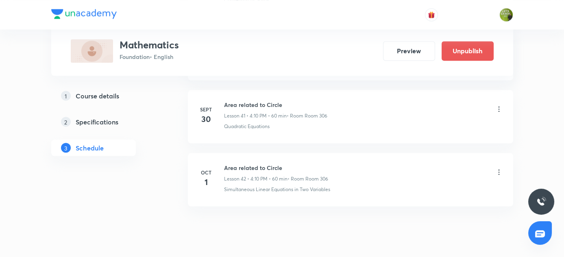
scroll to position [3030, 0]
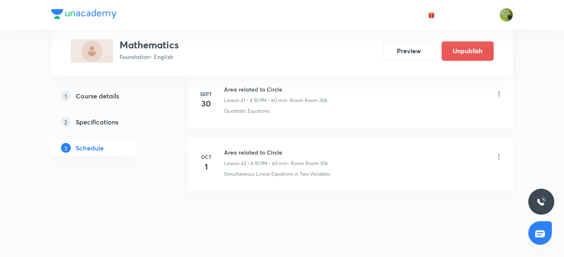
click at [497, 152] on icon at bounding box center [499, 156] width 8 height 8
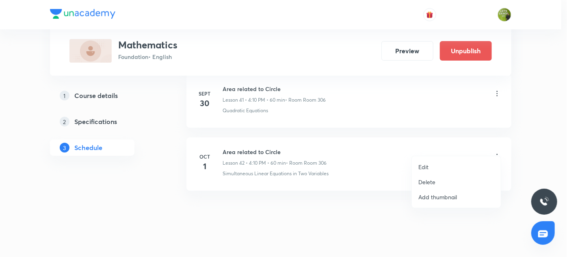
click at [456, 180] on li "Delete" at bounding box center [456, 181] width 89 height 15
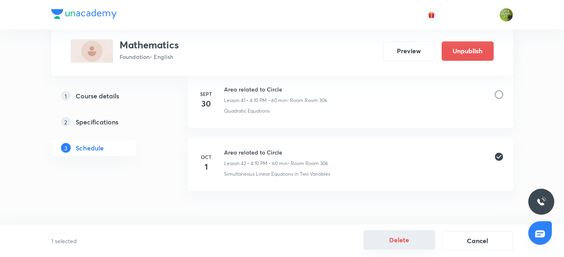
click at [413, 235] on button "Delete" at bounding box center [399, 240] width 72 height 20
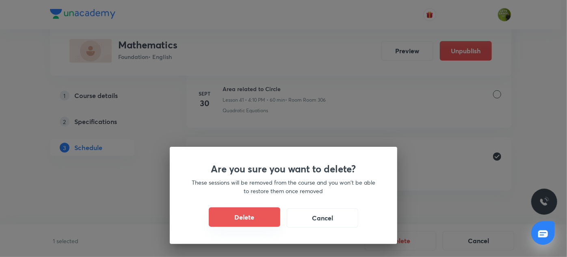
click at [248, 221] on button "Delete" at bounding box center [245, 217] width 72 height 20
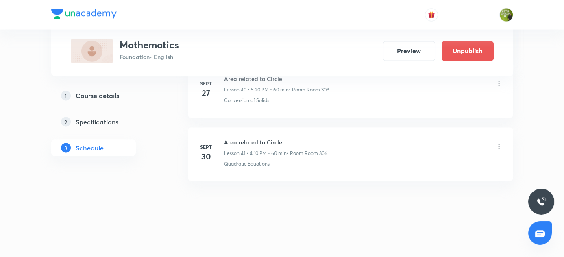
scroll to position [2967, 0]
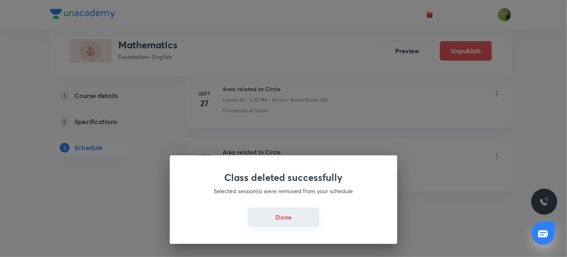
click at [285, 215] on button "Done" at bounding box center [284, 217] width 72 height 20
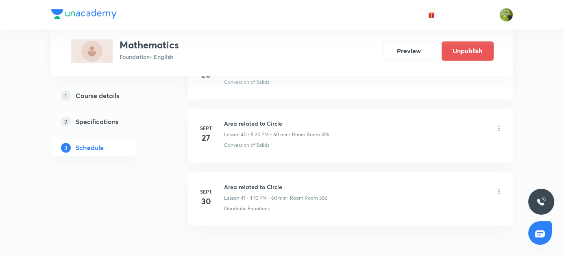
scroll to position [2930, 0]
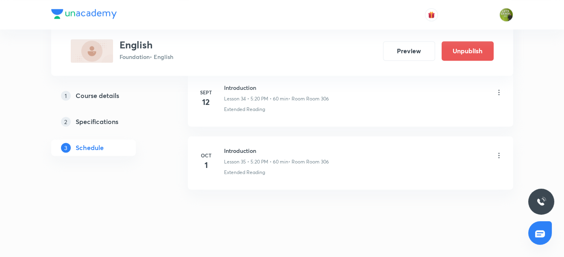
click at [500, 151] on icon at bounding box center [499, 155] width 8 height 8
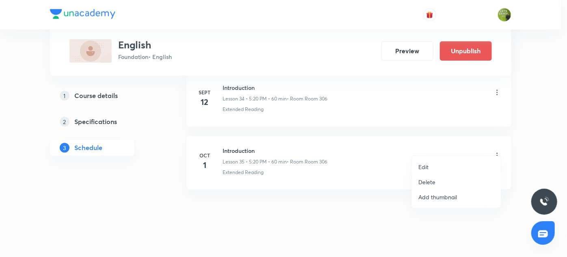
click at [442, 180] on li "Delete" at bounding box center [456, 181] width 89 height 15
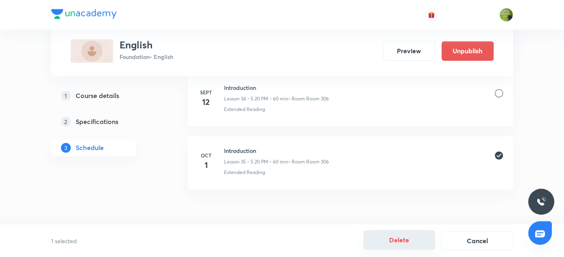
click at [397, 243] on button "Delete" at bounding box center [399, 240] width 72 height 20
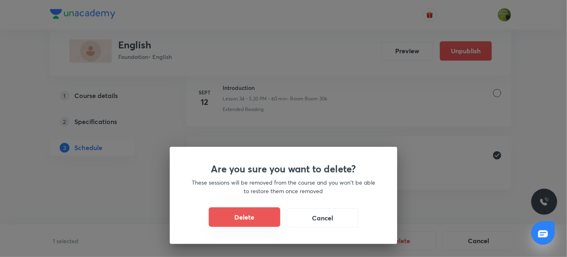
click at [252, 223] on button "Delete" at bounding box center [245, 217] width 72 height 20
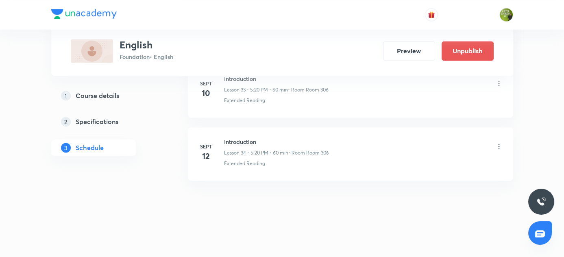
scroll to position [2528, 0]
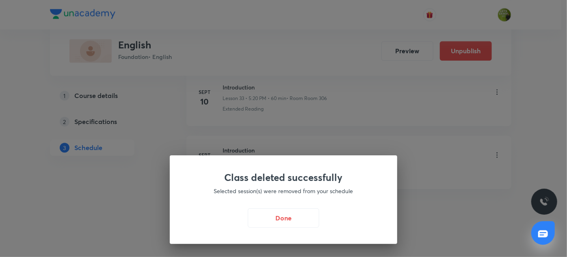
click at [293, 227] on div "Done" at bounding box center [283, 218] width 189 height 20
click at [287, 219] on button "Done" at bounding box center [284, 217] width 72 height 20
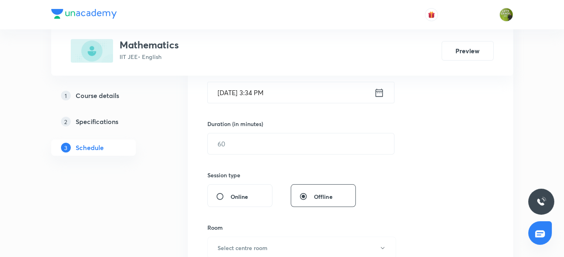
scroll to position [211, 0]
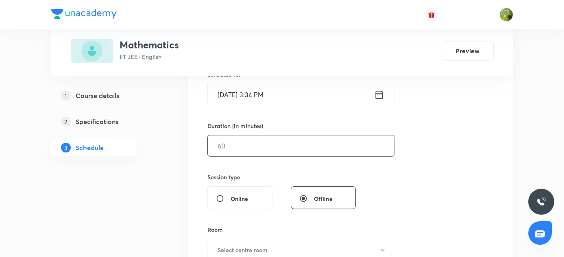
type input "Area Under Curve"
click at [224, 137] on input "text" at bounding box center [301, 145] width 186 height 21
type input "80"
click at [240, 207] on div "Online" at bounding box center [239, 197] width 65 height 23
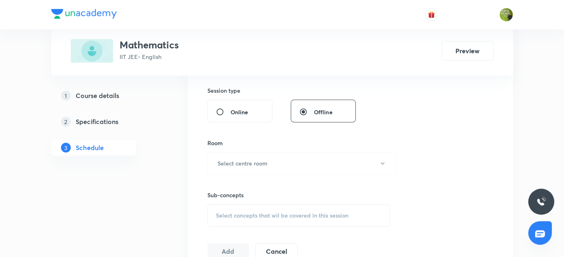
scroll to position [298, 0]
click at [233, 159] on h6 "Select centre room" at bounding box center [242, 162] width 50 height 9
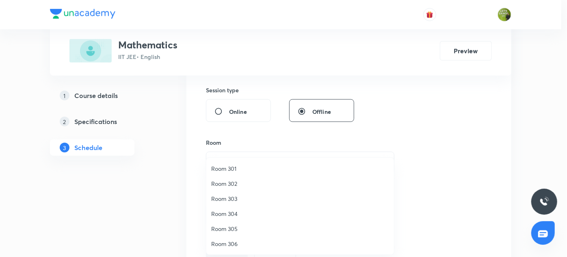
click at [232, 180] on span "Room 302" at bounding box center [300, 183] width 178 height 9
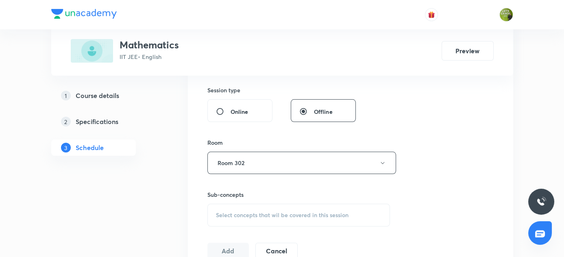
scroll to position [345, 0]
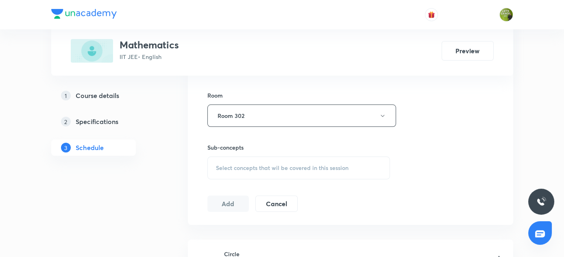
click at [241, 165] on span "Select concepts that wil be covered in this session" at bounding box center [282, 168] width 132 height 7
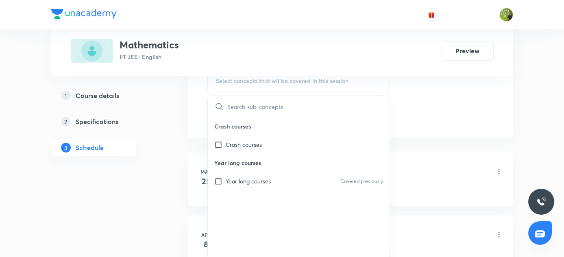
scroll to position [459, 0]
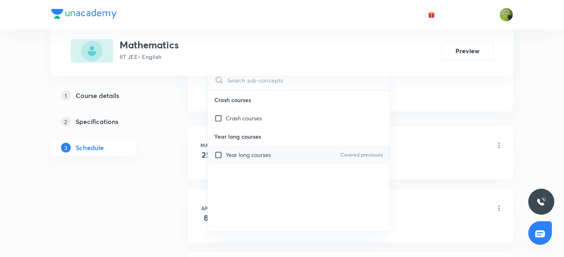
click at [216, 151] on input "checkbox" at bounding box center [219, 154] width 11 height 9
checkbox input "true"
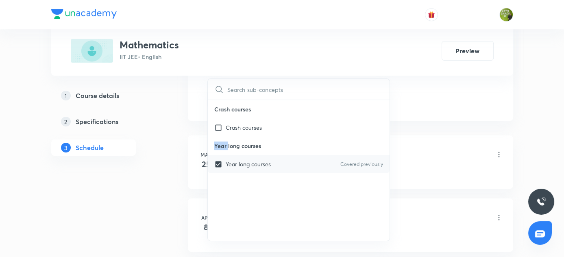
click at [216, 151] on p "Year long courses" at bounding box center [299, 146] width 182 height 18
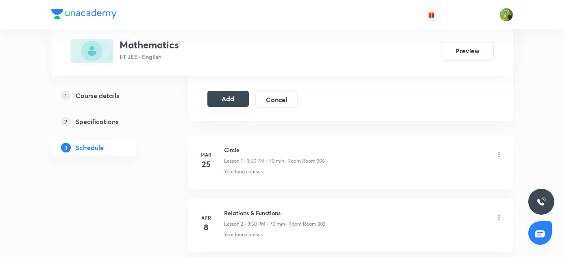
click at [228, 98] on button "Add" at bounding box center [228, 99] width 42 height 16
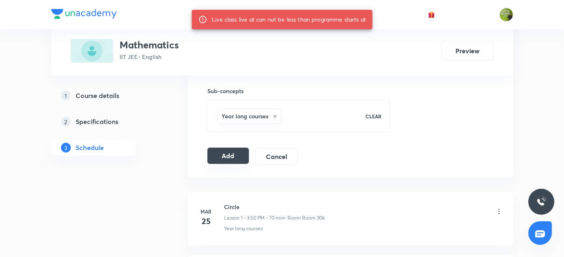
scroll to position [402, 0]
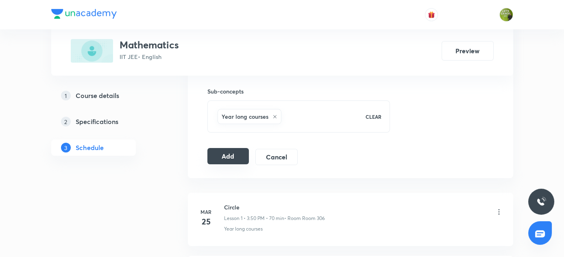
click at [247, 154] on button "Add" at bounding box center [228, 156] width 42 height 16
click at [228, 150] on button "Add" at bounding box center [228, 156] width 42 height 16
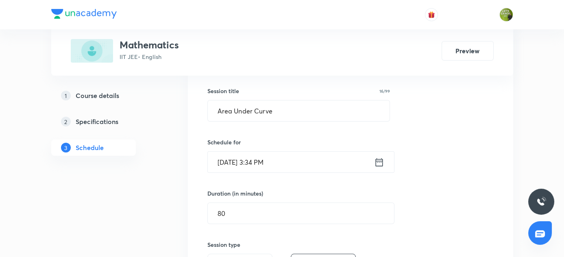
scroll to position [162, 0]
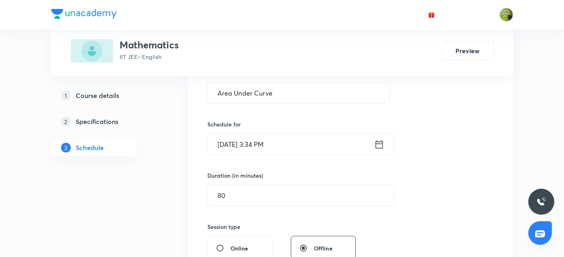
click at [267, 142] on input "Oct 1, 2025, 3:34 PM" at bounding box center [291, 144] width 166 height 21
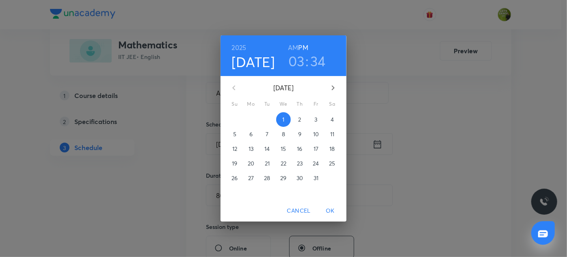
drag, startPoint x: 267, startPoint y: 142, endPoint x: 290, endPoint y: 93, distance: 54.4
click at [290, 93] on div "October 2025 Su Mo Tu We Th Fr Sa 28 29 30 1 2 3 4 5 6 7 8 9 10 11 12 13 14 15 …" at bounding box center [284, 138] width 126 height 124
click at [299, 63] on h3 "03" at bounding box center [297, 60] width 16 height 17
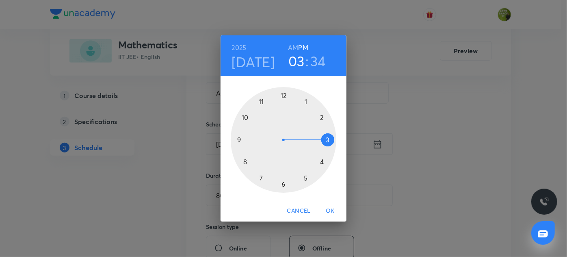
click at [323, 55] on h3 "34" at bounding box center [317, 60] width 15 height 17
click at [247, 157] on div at bounding box center [284, 140] width 106 height 106
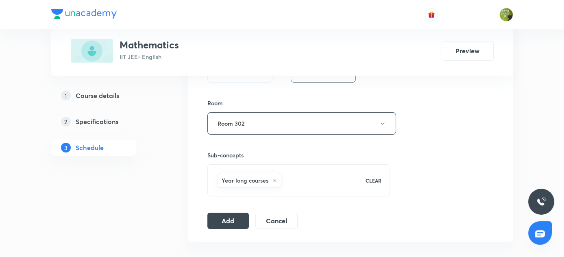
scroll to position [363, 0]
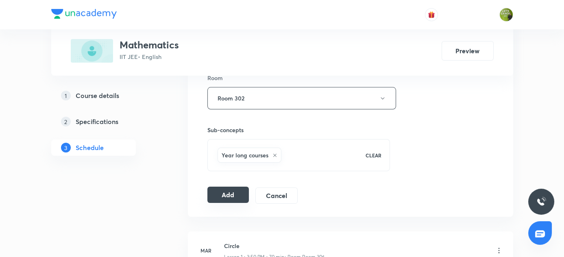
click at [239, 193] on button "Add" at bounding box center [228, 195] width 42 height 16
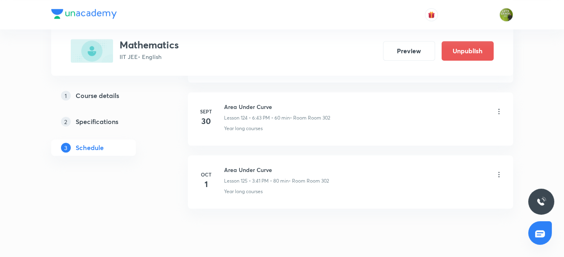
scroll to position [7866, 0]
drag, startPoint x: 223, startPoint y: 139, endPoint x: 287, endPoint y: 144, distance: 64.0
click at [285, 166] on h6 "Area Under Curve" at bounding box center [276, 170] width 105 height 9
copy h6 "Area Under Curve"
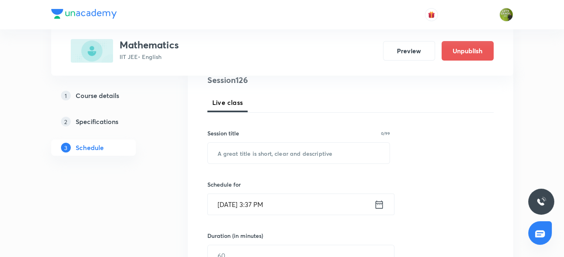
scroll to position [122, 0]
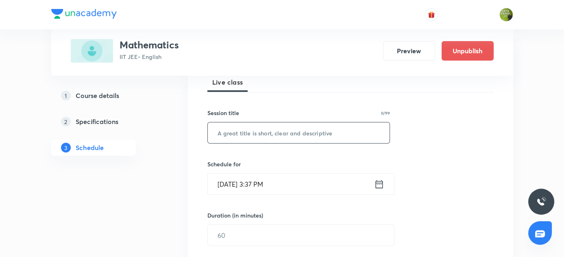
click at [220, 136] on input "text" at bounding box center [299, 132] width 182 height 21
paste input "Area Under Curve"
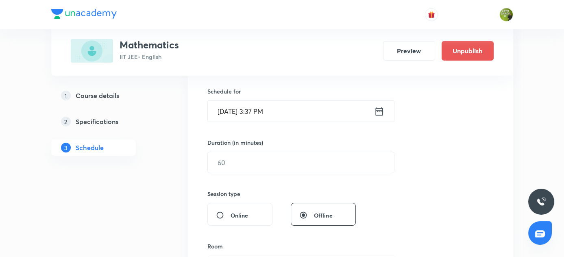
scroll to position [196, 0]
type input "Area Under Curve"
click at [254, 108] on input "Oct 1, 2025, 3:37 PM" at bounding box center [291, 110] width 166 height 21
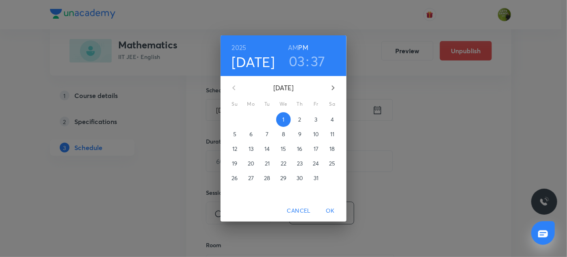
click at [295, 61] on h3 "03" at bounding box center [297, 60] width 16 height 17
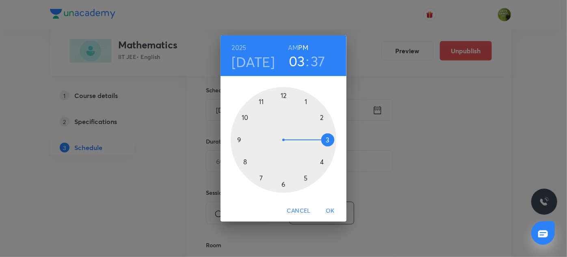
click at [283, 184] on div at bounding box center [284, 140] width 106 height 106
click at [320, 62] on h3 "37" at bounding box center [318, 60] width 15 height 17
click at [283, 185] on div at bounding box center [284, 140] width 106 height 106
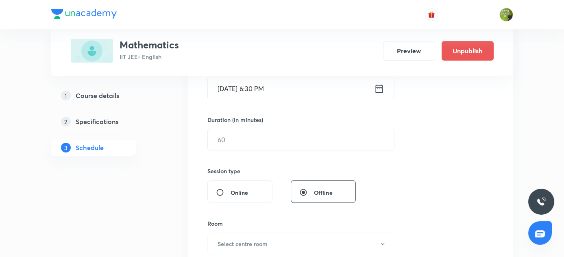
scroll to position [218, 0]
click at [223, 140] on input "text" at bounding box center [301, 139] width 186 height 21
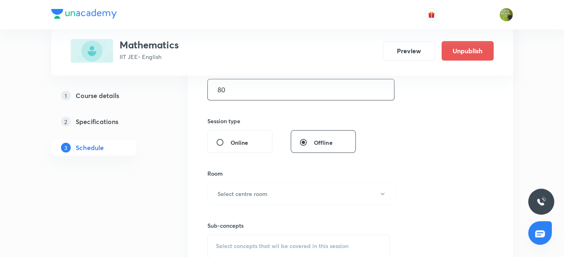
scroll to position [267, 0]
type input "80"
click at [220, 197] on button "Select centre room" at bounding box center [301, 193] width 189 height 22
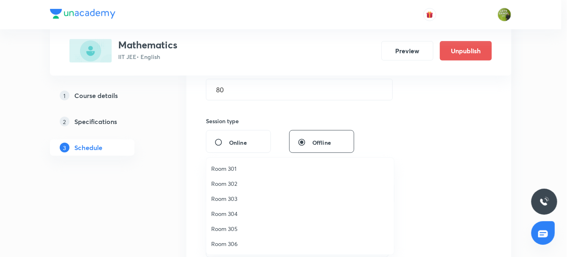
click at [235, 180] on span "Room 302" at bounding box center [300, 183] width 178 height 9
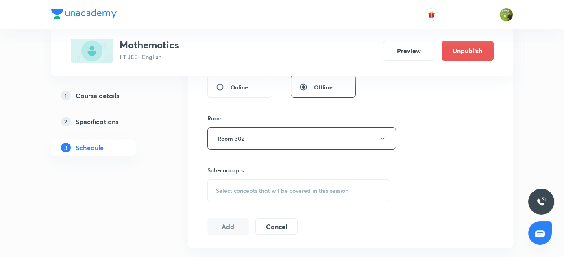
scroll to position [329, 0]
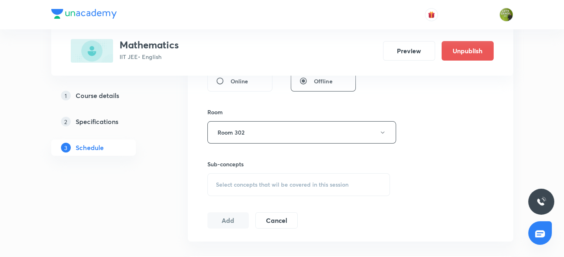
click at [255, 185] on span "Select concepts that wil be covered in this session" at bounding box center [282, 184] width 132 height 7
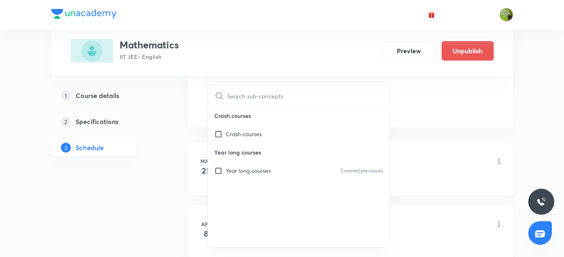
scroll to position [449, 0]
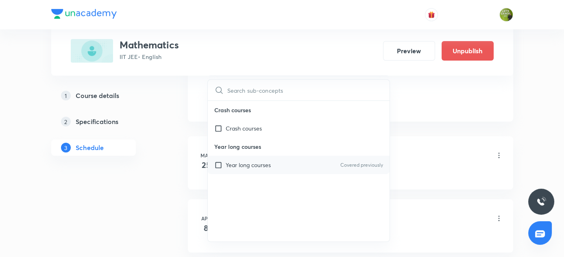
click at [219, 164] on input "checkbox" at bounding box center [219, 165] width 11 height 9
checkbox input "true"
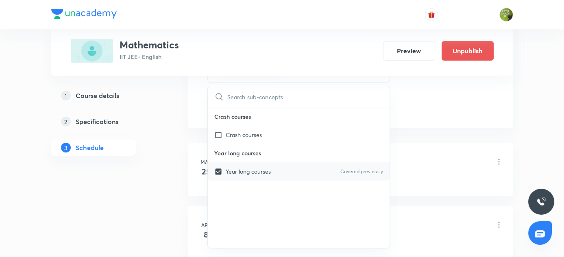
scroll to position [449, 0]
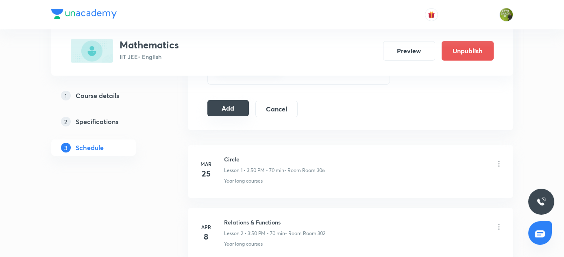
click at [232, 106] on button "Add" at bounding box center [228, 108] width 42 height 16
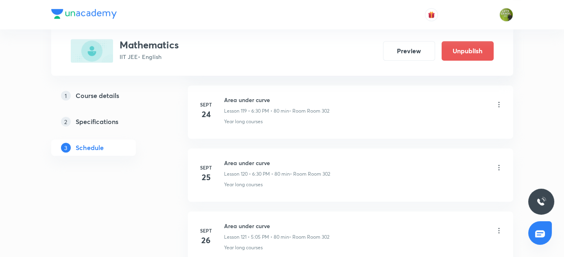
scroll to position [7550, 0]
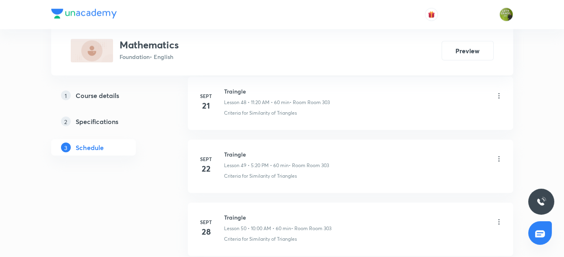
scroll to position [3594, 0]
drag, startPoint x: 223, startPoint y: 139, endPoint x: 249, endPoint y: 140, distance: 26.0
click at [249, 150] on h6 "Traingle" at bounding box center [276, 154] width 104 height 9
copy h6 "Traingle"
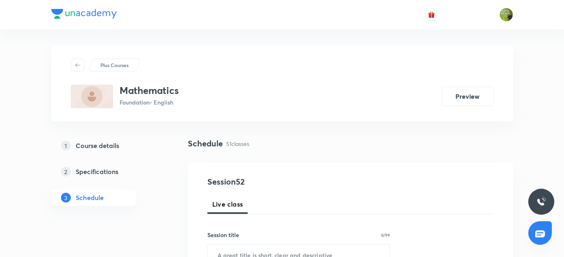
scroll to position [109, 0]
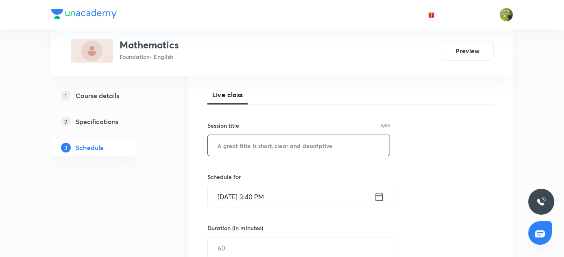
click at [270, 148] on input "text" at bounding box center [299, 145] width 182 height 21
paste input "Traingle"
type input "Traingle"
click at [379, 196] on icon at bounding box center [378, 196] width 7 height 8
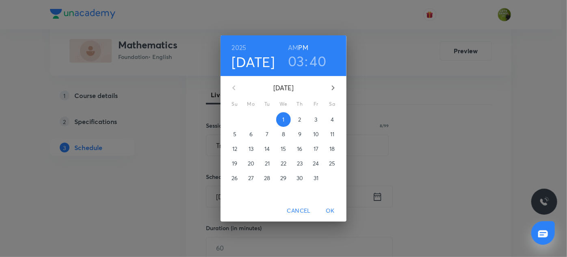
click at [298, 59] on h3 "03" at bounding box center [296, 60] width 16 height 17
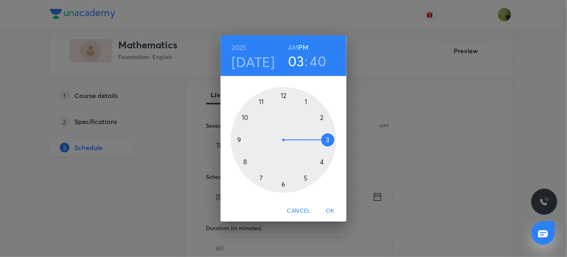
click at [321, 161] on div at bounding box center [284, 140] width 106 height 106
click at [322, 119] on div at bounding box center [284, 140] width 106 height 106
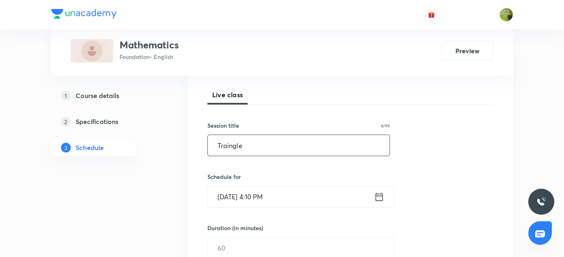
scroll to position [180, 0]
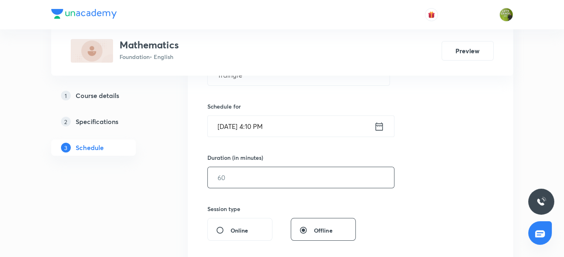
click at [241, 176] on input "text" at bounding box center [301, 177] width 186 height 21
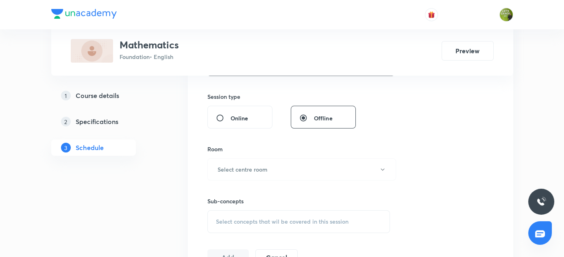
scroll to position [313, 0]
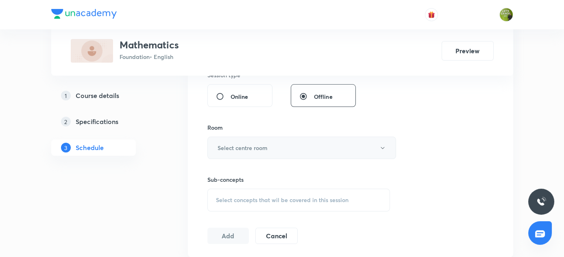
type input "60"
click at [263, 145] on h6 "Select centre room" at bounding box center [242, 147] width 50 height 9
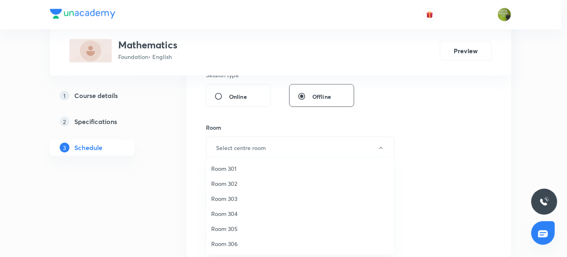
click at [231, 245] on span "Room 306" at bounding box center [300, 243] width 178 height 9
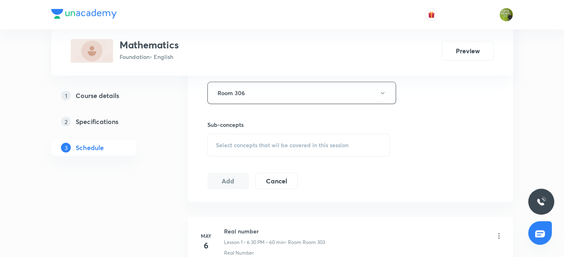
scroll to position [369, 0]
click at [254, 141] on span "Select concepts that wil be covered in this session" at bounding box center [282, 144] width 132 height 7
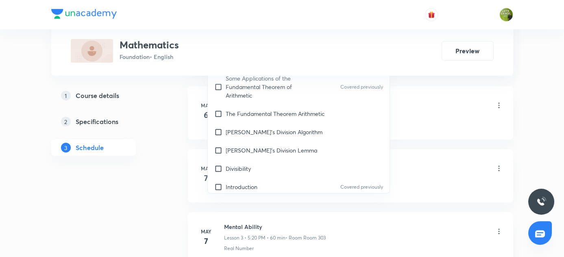
scroll to position [499, 0]
click at [227, 182] on p "Introduction" at bounding box center [242, 186] width 32 height 9
checkbox input "true"
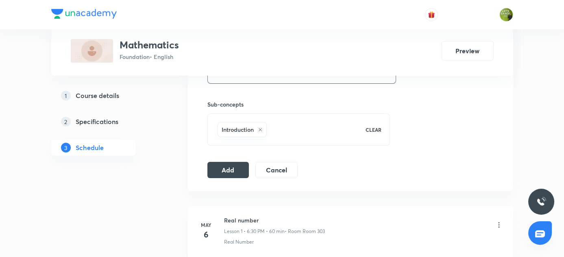
scroll to position [382, 0]
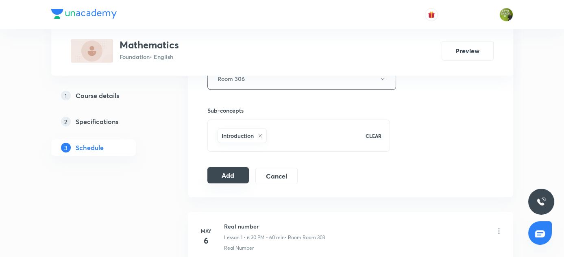
click at [219, 177] on button "Add" at bounding box center [228, 175] width 42 height 16
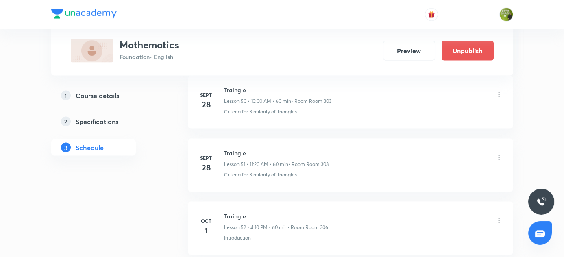
scroll to position [3285, 0]
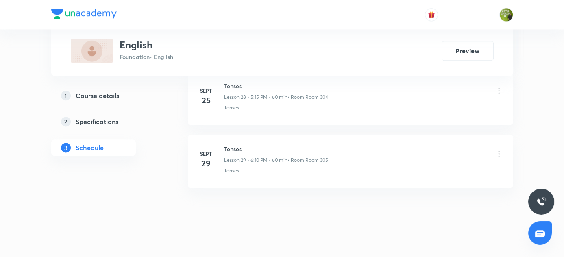
scroll to position [2214, 0]
click at [224, 145] on h6 "Tenses" at bounding box center [276, 149] width 104 height 9
copy h6 "Tenses"
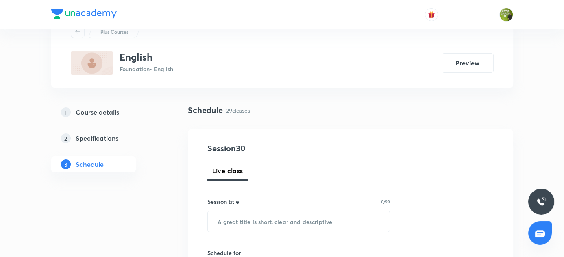
scroll to position [35, 0]
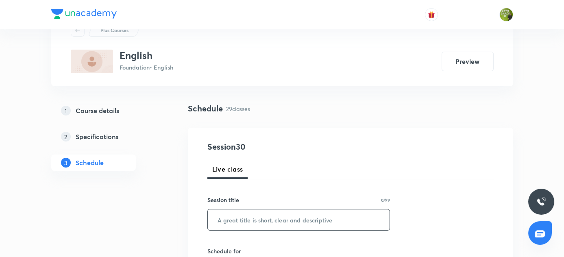
click at [245, 212] on input "text" at bounding box center [299, 219] width 182 height 21
paste input "Tenses"
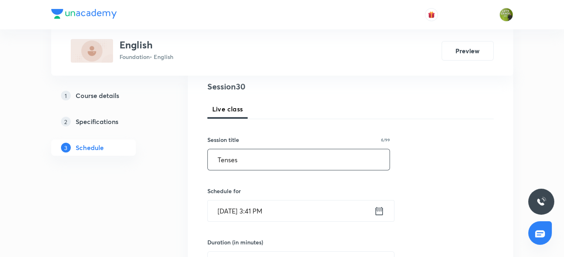
scroll to position [103, 0]
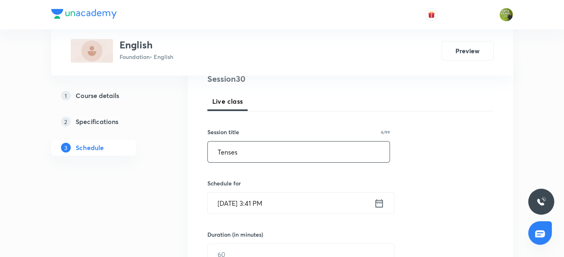
type input "Tenses"
click at [379, 200] on icon at bounding box center [379, 203] width 10 height 11
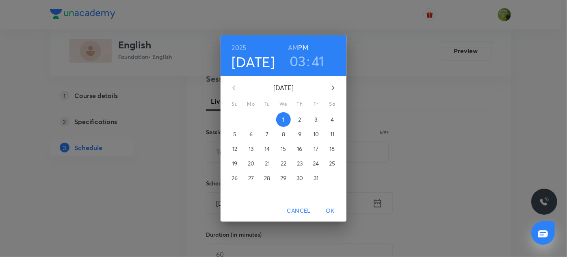
click at [298, 61] on h3 "03" at bounding box center [298, 60] width 16 height 17
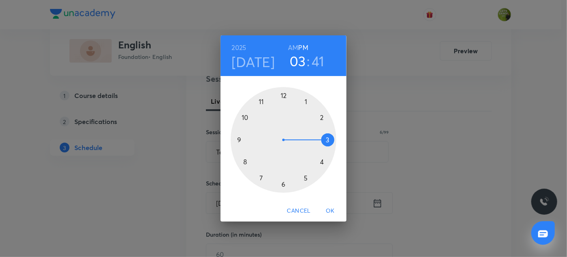
click at [306, 177] on div at bounding box center [284, 140] width 106 height 106
click at [322, 161] on div at bounding box center [284, 140] width 106 height 106
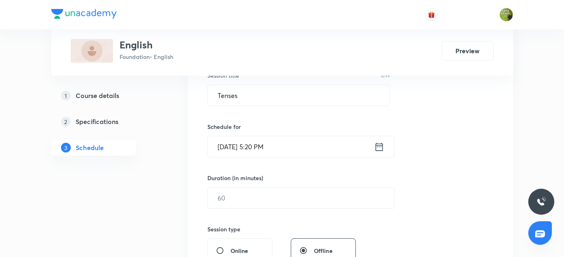
scroll to position [167, 0]
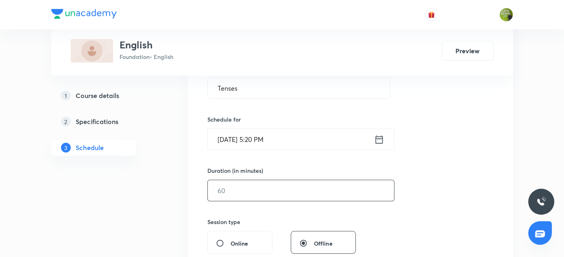
drag, startPoint x: 225, startPoint y: 208, endPoint x: 226, endPoint y: 190, distance: 17.9
click at [226, 190] on div "Session 30 Live class Session title 6/99 Tenses ​ Schedule for Oct 1, 2025, 5:2…" at bounding box center [350, 200] width 286 height 382
click at [226, 190] on input "text" at bounding box center [301, 190] width 186 height 21
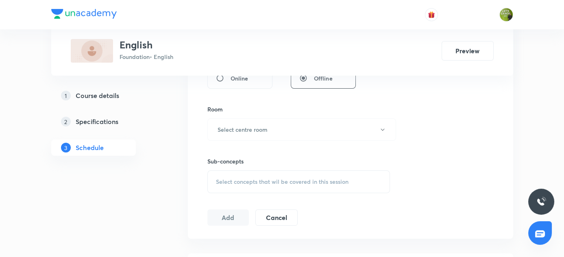
scroll to position [334, 0]
type input "60"
click at [245, 131] on button "Select centre room" at bounding box center [301, 127] width 189 height 22
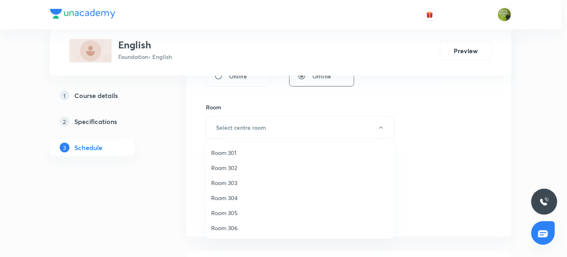
click at [225, 229] on span "Room 306" at bounding box center [300, 228] width 178 height 9
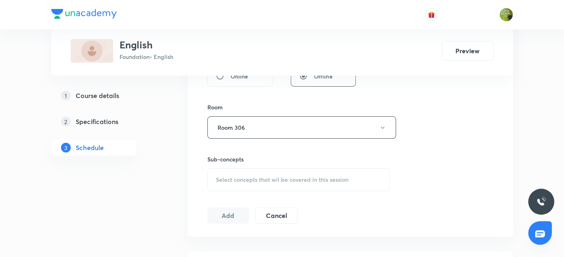
click at [223, 180] on span "Select concepts that wil be covered in this session" at bounding box center [282, 179] width 132 height 7
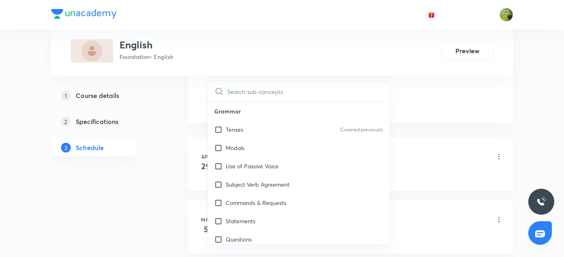
scroll to position [448, 0]
click at [236, 129] on p "Tenses" at bounding box center [234, 129] width 17 height 9
checkbox input "true"
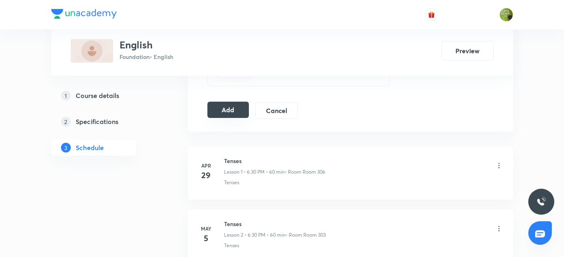
click at [217, 105] on button "Add" at bounding box center [228, 110] width 42 height 16
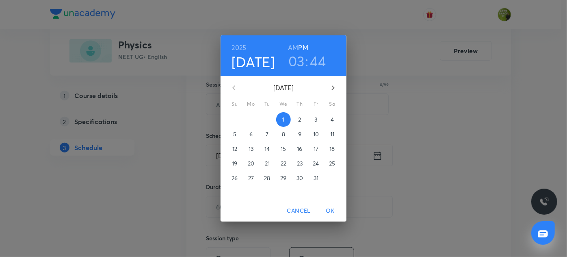
click at [299, 63] on h3 "03" at bounding box center [297, 60] width 16 height 17
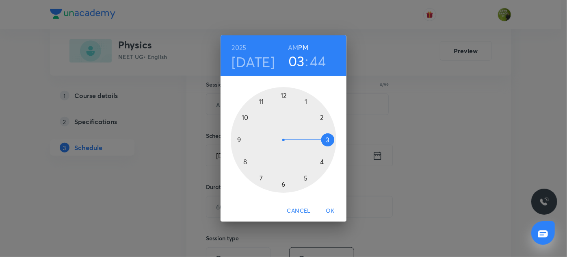
click at [302, 178] on div at bounding box center [284, 140] width 106 height 106
click at [307, 100] on div at bounding box center [284, 140] width 106 height 106
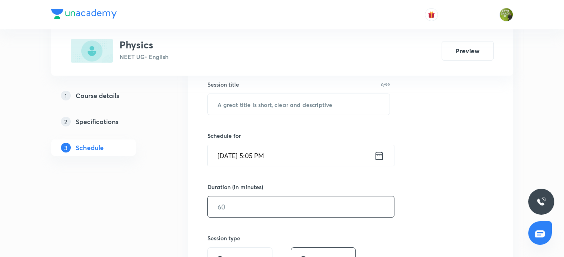
click at [222, 204] on input "text" at bounding box center [301, 206] width 186 height 21
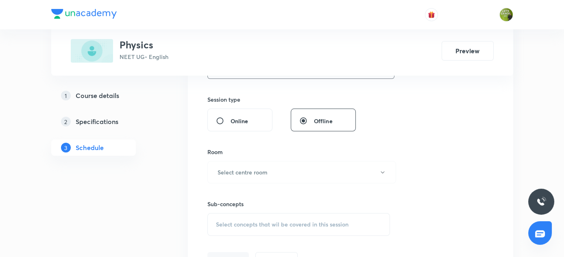
scroll to position [288, 0]
type input "80"
click at [218, 170] on h6 "Select centre room" at bounding box center [242, 173] width 50 height 9
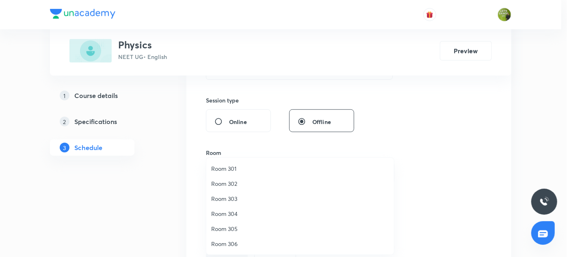
click at [223, 211] on span "Room 304" at bounding box center [300, 213] width 178 height 9
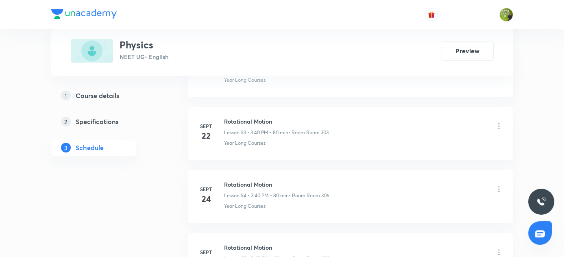
scroll to position [6482, 0]
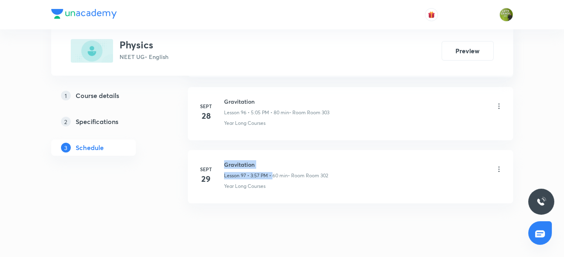
drag, startPoint x: 221, startPoint y: 140, endPoint x: 273, endPoint y: 147, distance: 52.0
click at [273, 160] on div "Sept 29 Gravitation Lesson 97 • 3:57 PM • 60 min • Room Room 302 Year Long Cour…" at bounding box center [350, 175] width 305 height 30
copy div "Gravitation Lesson 97 • 3:57 PM •"
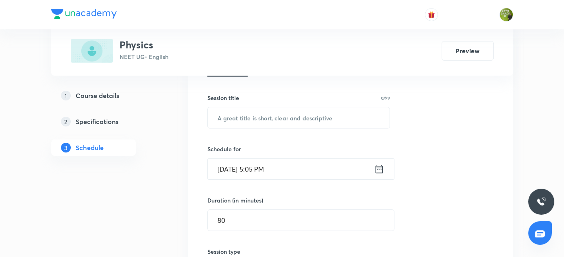
scroll to position [145, 0]
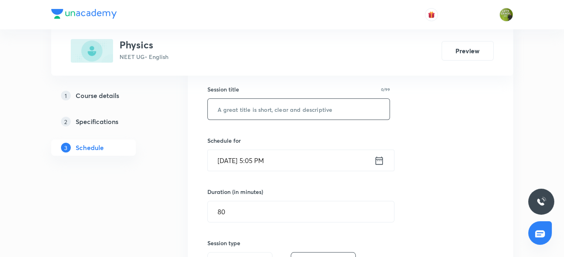
click at [226, 109] on input "text" at bounding box center [299, 109] width 182 height 21
type input "v"
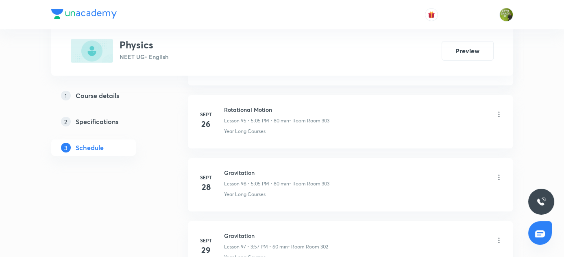
scroll to position [6482, 0]
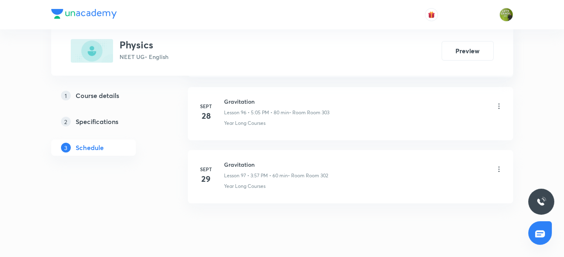
click at [223, 160] on div "Sept 29 Gravitation Lesson 97 • 3:57 PM • 60 min • Room Room 302 Year Long Cour…" at bounding box center [350, 175] width 305 height 30
copy h6 "Gravitation"
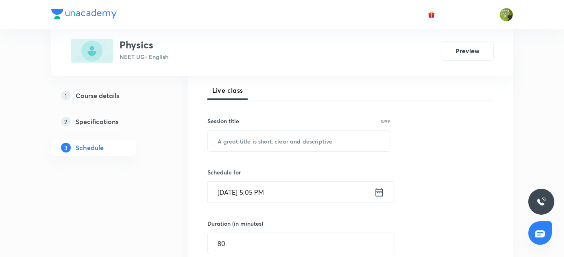
scroll to position [114, 0]
click at [223, 139] on input "text" at bounding box center [299, 140] width 182 height 21
paste input "Gravitation"
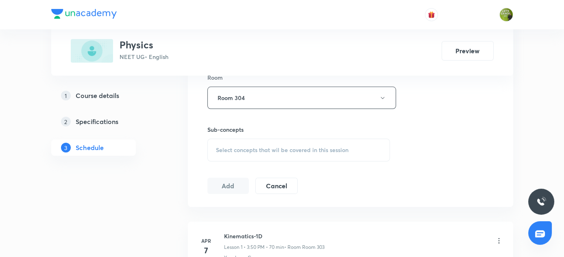
scroll to position [363, 0]
type input "Gravitation"
click at [221, 147] on span "Select concepts that wil be covered in this session" at bounding box center [282, 150] width 132 height 7
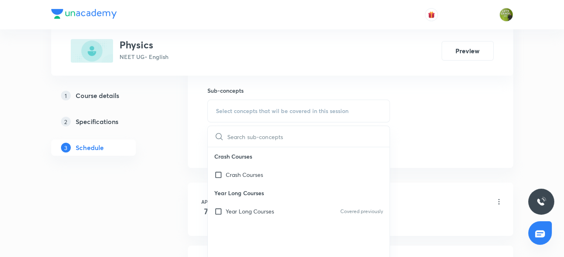
scroll to position [446, 0]
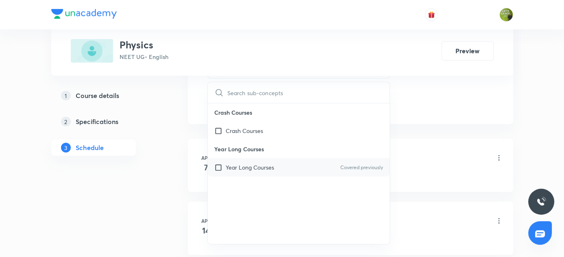
click at [219, 164] on input "checkbox" at bounding box center [219, 167] width 11 height 9
checkbox input "true"
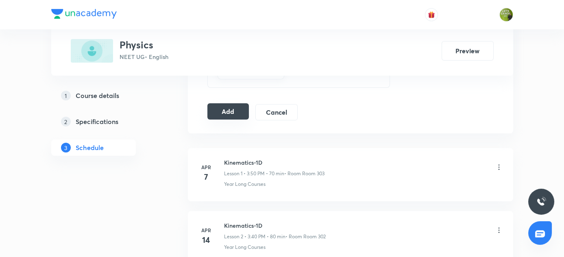
click at [226, 106] on button "Add" at bounding box center [228, 111] width 42 height 16
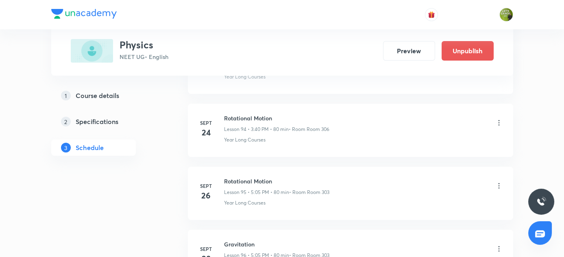
scroll to position [6172, 0]
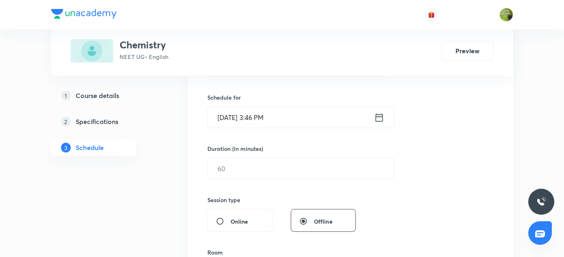
click at [260, 119] on input "[DATE] 3:46 PM" at bounding box center [291, 117] width 166 height 21
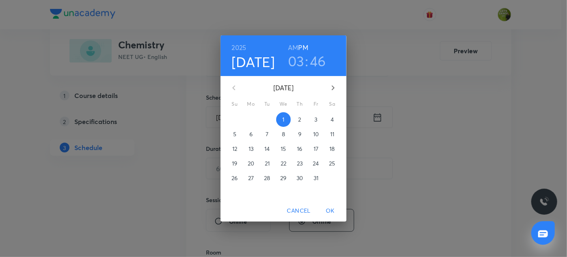
click at [300, 58] on h3 "03" at bounding box center [296, 60] width 16 height 17
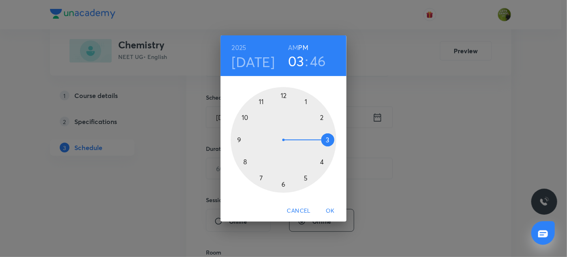
click at [281, 179] on div at bounding box center [284, 140] width 106 height 106
click at [284, 188] on div at bounding box center [284, 140] width 106 height 106
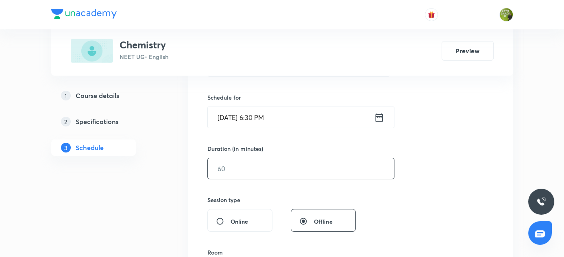
click at [224, 167] on input "text" at bounding box center [301, 168] width 186 height 21
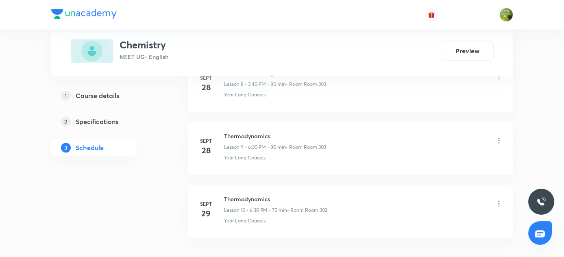
scroll to position [1021, 0]
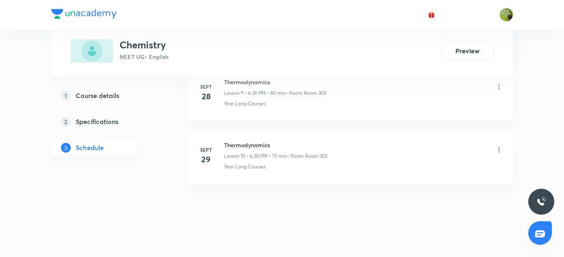
type input "80"
click at [224, 141] on h6 "Thermodynamics" at bounding box center [275, 145] width 103 height 9
copy h6 "Thermodynamics"
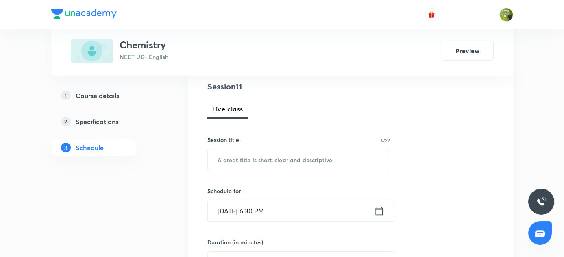
scroll to position [96, 0]
click at [221, 155] on input "text" at bounding box center [299, 159] width 182 height 21
paste input "Thermodynamics"
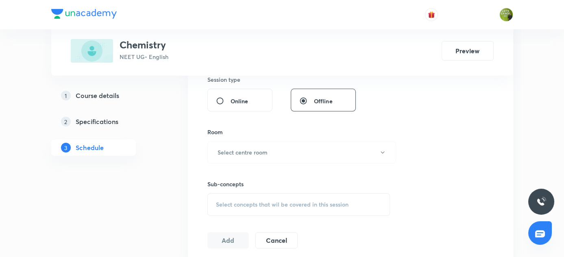
scroll to position [309, 0]
type input "Thermodynamics"
click at [221, 155] on button "Select centre room" at bounding box center [301, 152] width 189 height 22
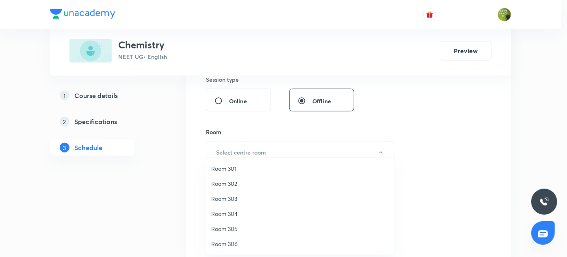
click at [232, 211] on span "Room 304" at bounding box center [300, 213] width 178 height 9
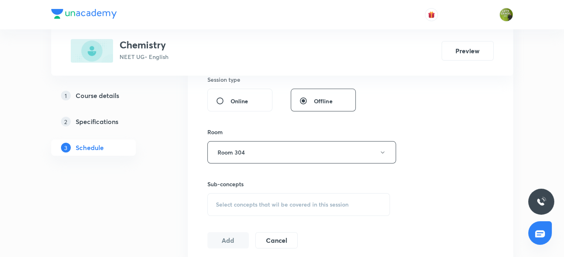
click at [232, 201] on span "Select concepts that wil be covered in this session" at bounding box center [282, 204] width 132 height 7
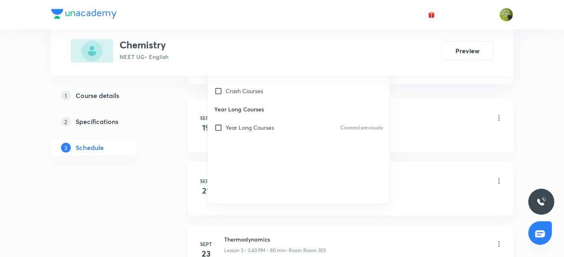
scroll to position [485, 0]
click at [217, 125] on input "checkbox" at bounding box center [219, 128] width 11 height 9
checkbox input "true"
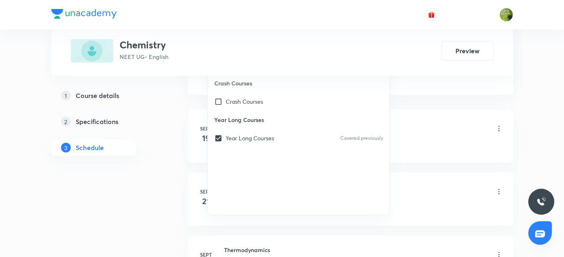
click at [157, 132] on div "1 Course details 2 Specifications 3 Schedule" at bounding box center [106, 126] width 111 height 78
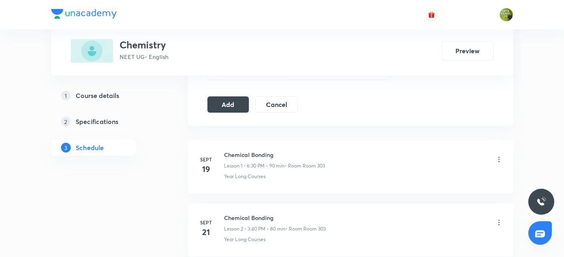
scroll to position [446, 0]
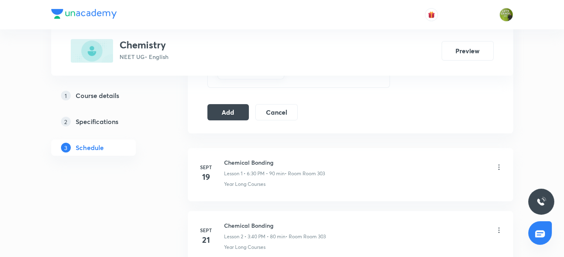
click at [229, 104] on button "Add" at bounding box center [228, 112] width 42 height 16
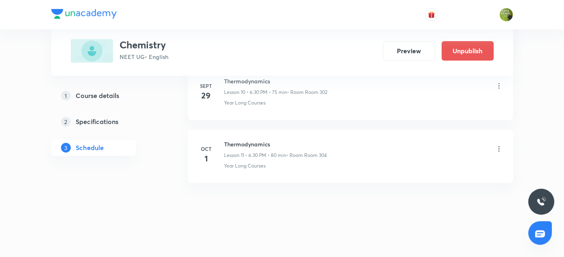
scroll to position [711, 0]
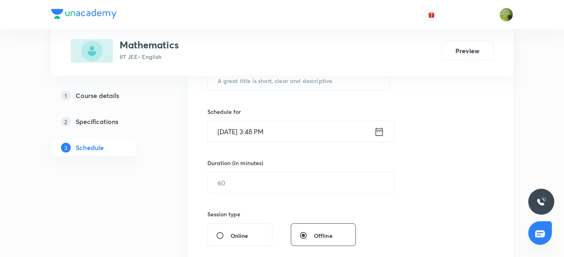
scroll to position [174, 0]
click at [263, 133] on input "Oct 1, 2025, 3:48 PM" at bounding box center [291, 131] width 166 height 21
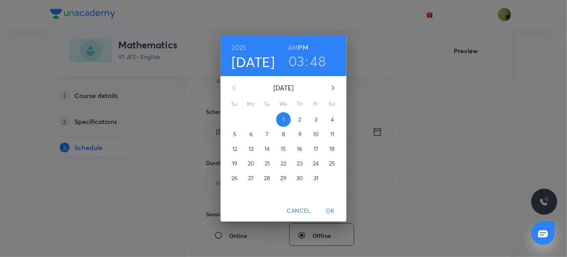
click at [302, 55] on h3 "03" at bounding box center [297, 60] width 16 height 17
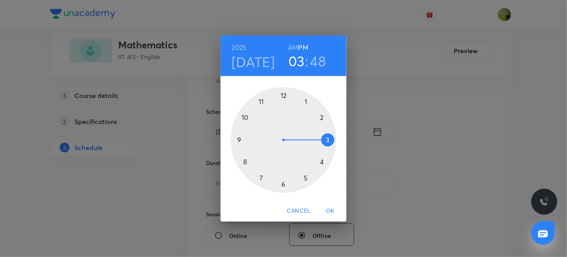
click at [309, 174] on div at bounding box center [284, 140] width 106 height 106
click at [306, 101] on div at bounding box center [284, 140] width 106 height 106
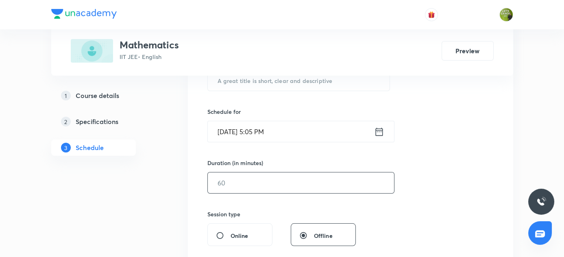
click at [233, 181] on input "text" at bounding box center [301, 182] width 186 height 21
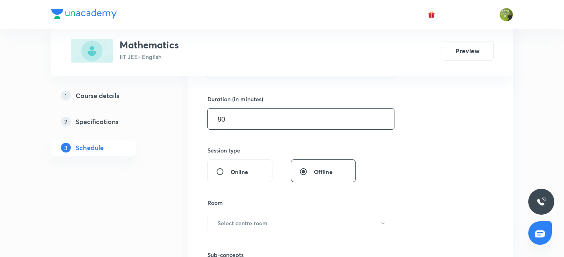
scroll to position [292, 0]
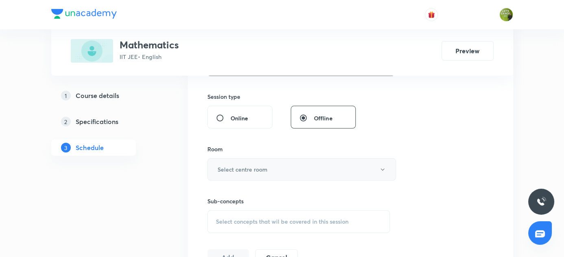
type input "80"
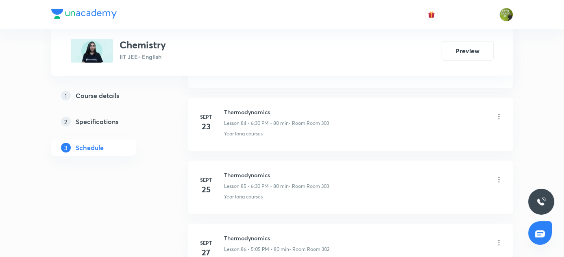
scroll to position [5854, 0]
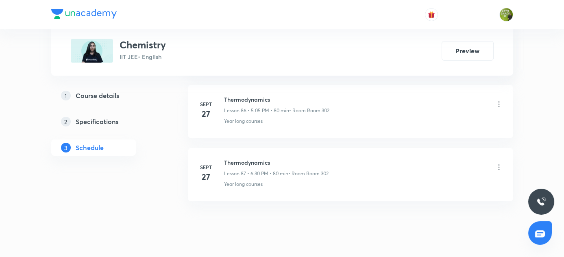
click at [222, 158] on div "Sept 27 Thermodynamics Lesson 87 • 6:30 PM • 80 min • Room Room 302 Year long c…" at bounding box center [350, 173] width 305 height 30
copy h6 "Thermodynamics"
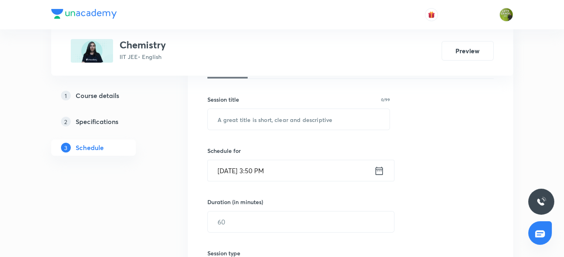
scroll to position [135, 0]
click at [232, 117] on input "text" at bounding box center [299, 120] width 182 height 21
paste input "Thermodynamics"
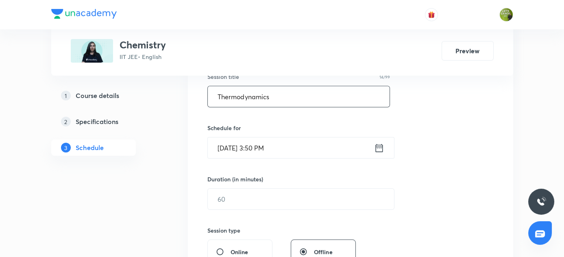
scroll to position [157, 0]
type input "Thermodynamics"
click at [258, 151] on input "Oct 1, 2025, 3:50 PM" at bounding box center [291, 148] width 166 height 21
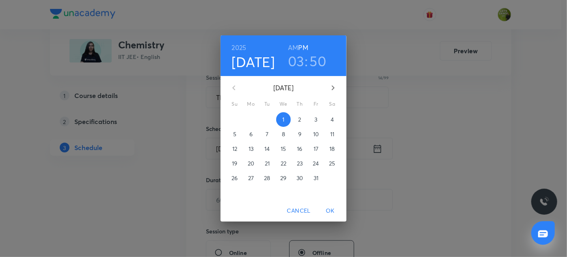
click at [258, 151] on span "13" at bounding box center [251, 149] width 15 height 8
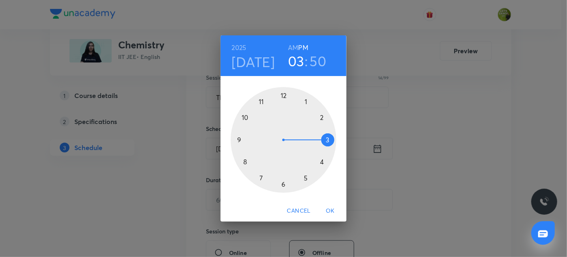
click at [303, 60] on h3 "03" at bounding box center [296, 60] width 16 height 17
click at [282, 183] on div at bounding box center [284, 140] width 106 height 106
click at [316, 62] on h3 "50" at bounding box center [318, 60] width 17 height 17
click at [287, 183] on div at bounding box center [284, 140] width 106 height 106
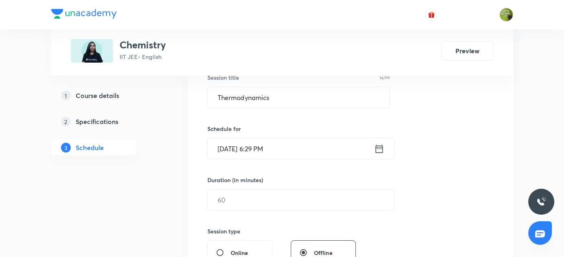
click at [270, 152] on input "Oct 13, 2025, 6:29 PM" at bounding box center [291, 148] width 166 height 21
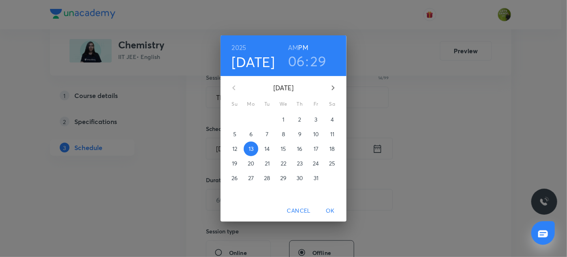
click at [322, 54] on h3 "29" at bounding box center [319, 60] width 16 height 17
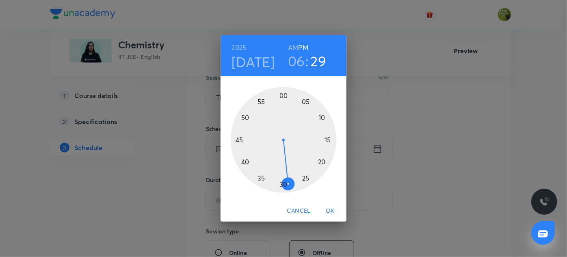
click at [282, 180] on div at bounding box center [284, 140] width 106 height 106
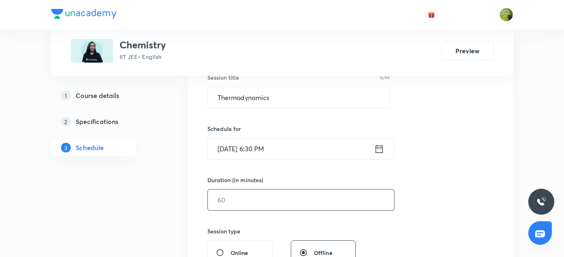
click at [221, 203] on input "text" at bounding box center [301, 199] width 186 height 21
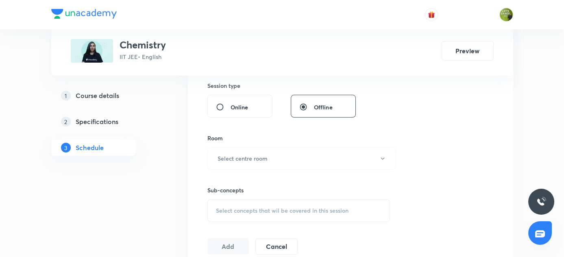
scroll to position [301, 0]
type input "80"
click at [239, 154] on button "Select centre room" at bounding box center [301, 160] width 189 height 22
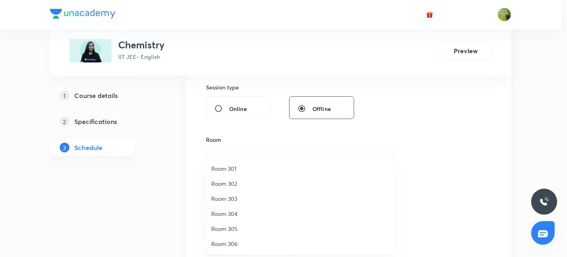
click at [239, 199] on span "Room 303" at bounding box center [300, 198] width 178 height 9
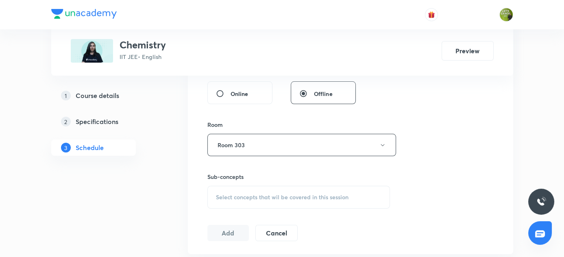
scroll to position [317, 0]
click at [238, 193] on span "Select concepts that wil be covered in this session" at bounding box center [282, 196] width 132 height 7
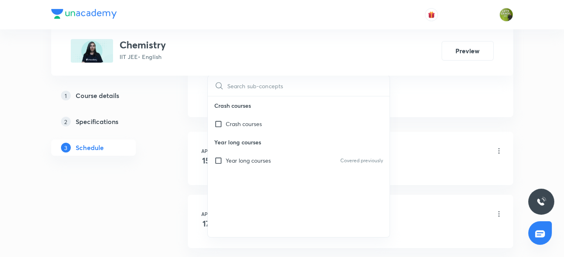
scroll to position [456, 0]
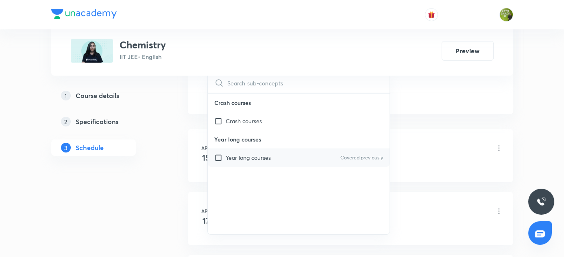
click at [221, 156] on input "checkbox" at bounding box center [219, 157] width 11 height 9
checkbox input "true"
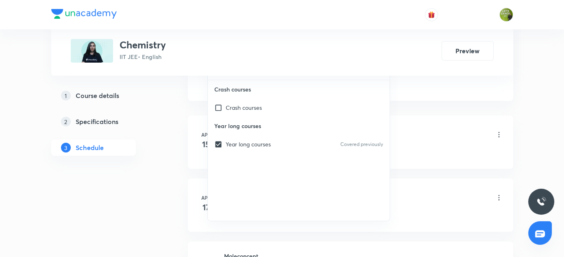
click at [191, 159] on li "Apr 15 Moleconcept Lesson 1 • 5:05 PM • 80 min • Room Room 303 Year long courses" at bounding box center [350, 141] width 325 height 53
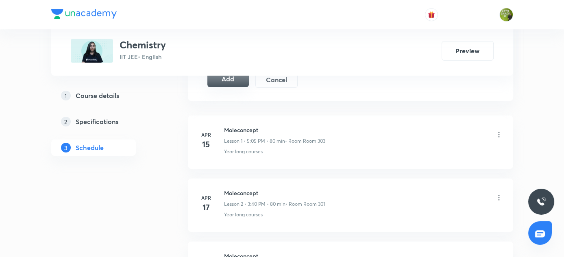
click at [238, 77] on button "Add" at bounding box center [228, 79] width 42 height 16
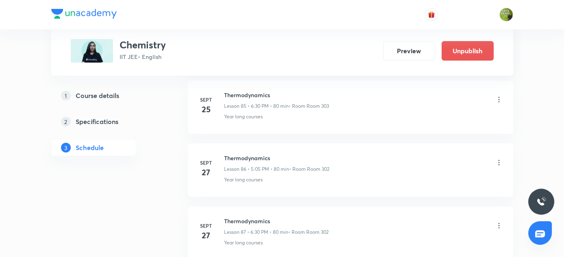
scroll to position [5545, 0]
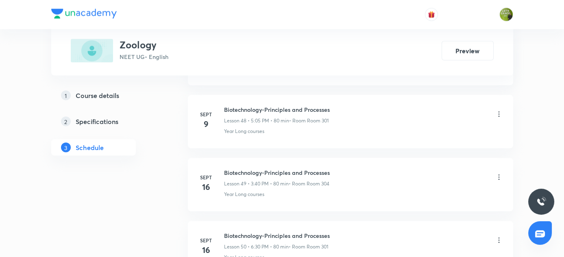
scroll to position [3594, 0]
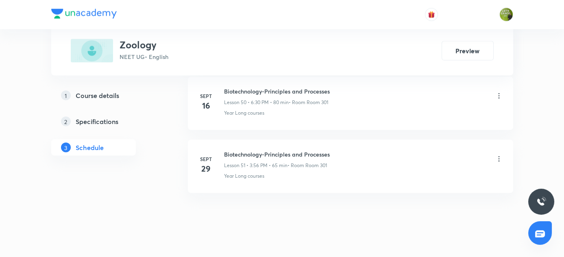
click at [228, 150] on h6 "Biotechnology-Principles and Processes" at bounding box center [277, 154] width 106 height 9
drag, startPoint x: 224, startPoint y: 141, endPoint x: 417, endPoint y: 141, distance: 193.0
click at [417, 150] on div "Biotechnology-Principles and Processes Lesson 51 • 3:56 PM • 65 min • Room Room…" at bounding box center [363, 159] width 279 height 19
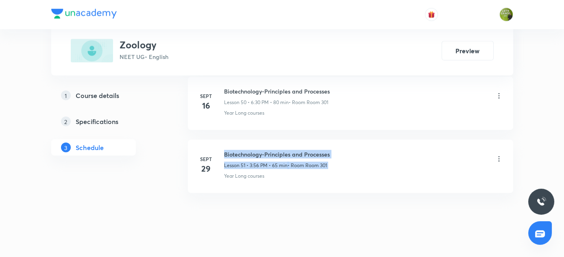
copy div "Biotechnology-Principles and Processes Lesson 51 • 3:56 PM • 65 min • Room Room…"
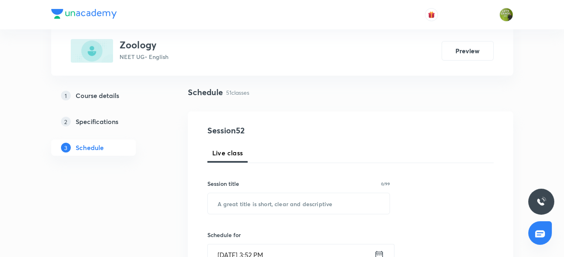
scroll to position [81, 0]
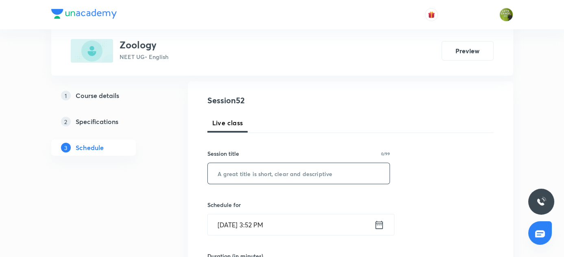
click at [234, 173] on input "text" at bounding box center [299, 173] width 182 height 21
paste input "Biotechnology-Principles and Processes Lesson 51 • 3:56 PM • 65 min • Room Room…"
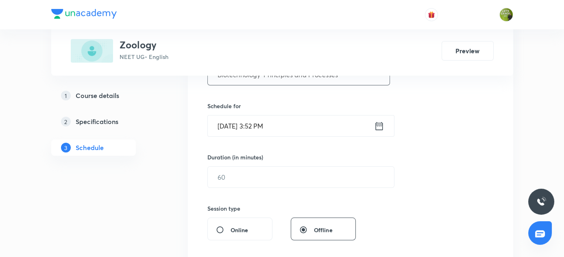
scroll to position [180, 0]
type input "Biotechnology-Principles and Processes"
click at [261, 128] on input "[DATE] 3:52 PM" at bounding box center [291, 126] width 166 height 21
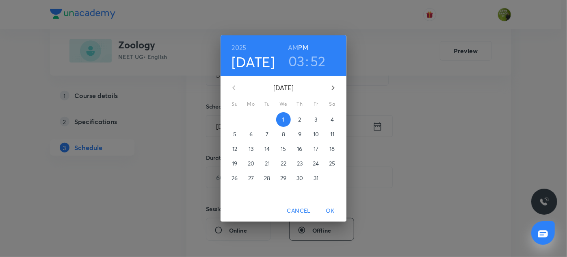
click at [295, 60] on h3 "03" at bounding box center [297, 60] width 16 height 17
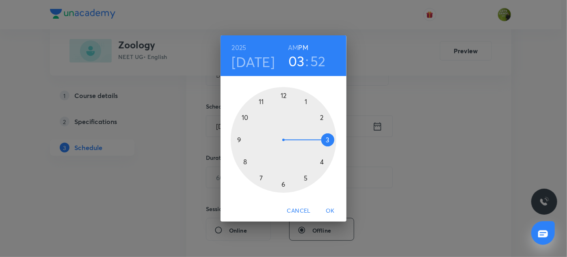
click at [284, 187] on div at bounding box center [284, 140] width 106 height 106
click at [315, 57] on h3 "52" at bounding box center [318, 60] width 15 height 17
click at [280, 188] on div at bounding box center [284, 140] width 106 height 106
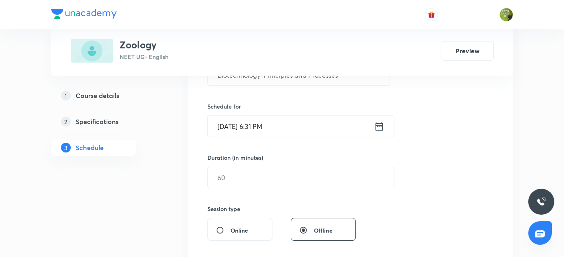
click at [261, 130] on input "Oct 1, 2025, 6:31 PM" at bounding box center [291, 126] width 166 height 21
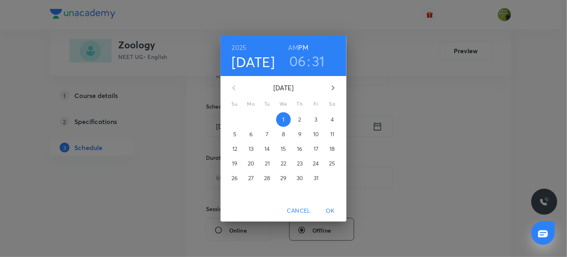
click at [322, 60] on h3 "31" at bounding box center [318, 60] width 13 height 17
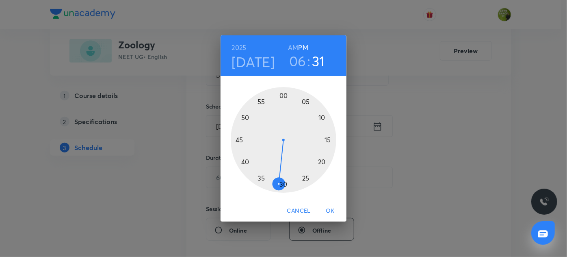
click at [322, 60] on h3 "31" at bounding box center [318, 60] width 13 height 17
click at [284, 185] on div at bounding box center [284, 140] width 106 height 106
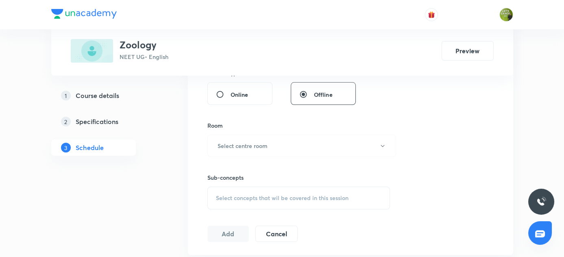
scroll to position [313, 0]
click at [258, 143] on h6 "Select centre room" at bounding box center [242, 147] width 50 height 9
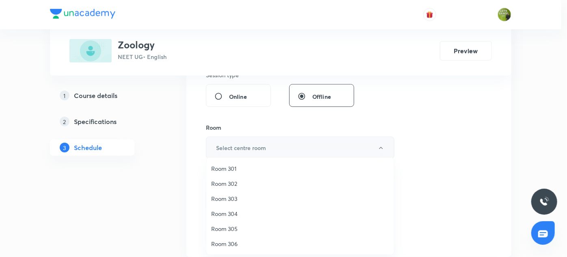
click at [258, 143] on div at bounding box center [283, 128] width 567 height 257
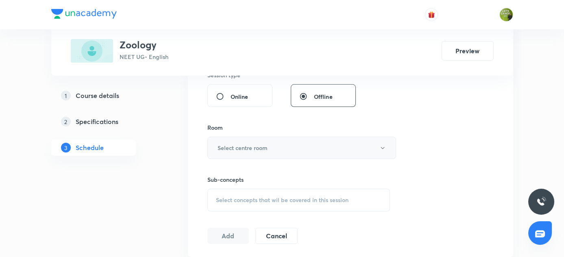
click at [258, 143] on h6 "Select centre room" at bounding box center [242, 147] width 50 height 9
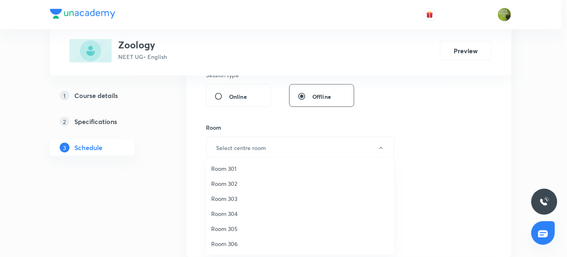
click at [239, 170] on span "Room 301" at bounding box center [300, 168] width 178 height 9
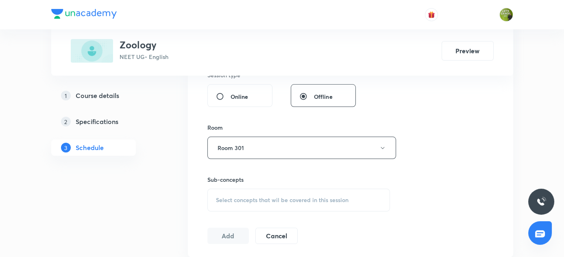
click at [222, 194] on div "Select concepts that wil be covered in this session" at bounding box center [298, 200] width 183 height 23
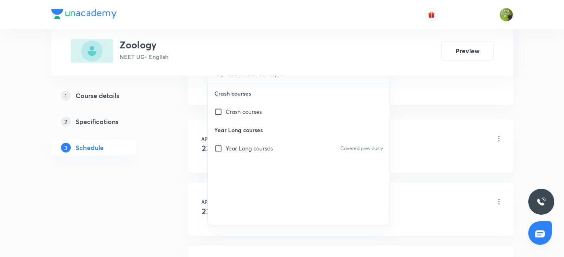
scroll to position [466, 0]
click at [218, 145] on input "checkbox" at bounding box center [219, 147] width 11 height 9
checkbox input "true"
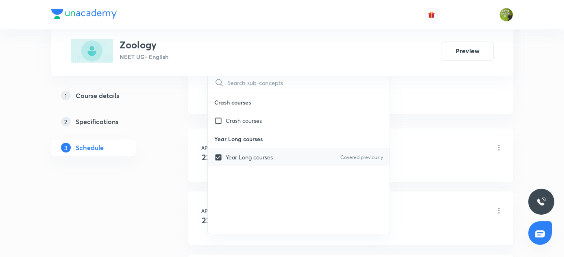
scroll to position [469, 0]
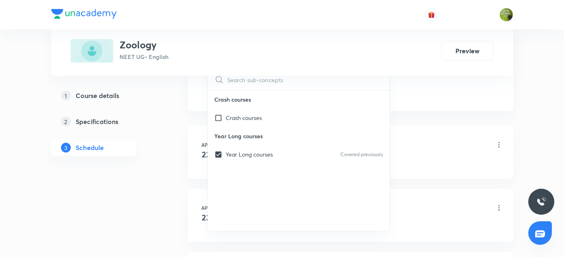
click at [147, 151] on div "1 Course details 2 Specifications 3 Schedule" at bounding box center [106, 126] width 111 height 78
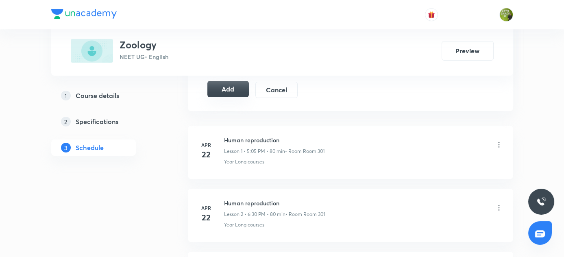
click at [237, 93] on button "Add" at bounding box center [228, 89] width 42 height 16
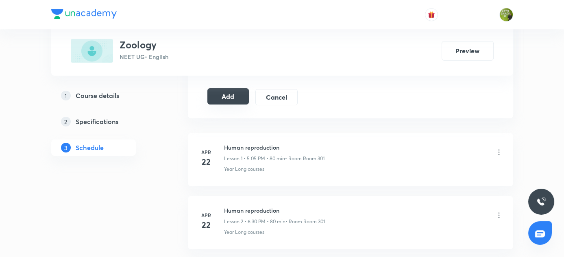
click at [229, 92] on button "Add" at bounding box center [228, 96] width 42 height 16
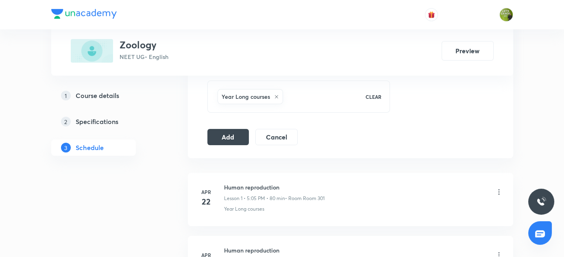
scroll to position [428, 0]
click at [225, 132] on button "Add" at bounding box center [228, 136] width 42 height 16
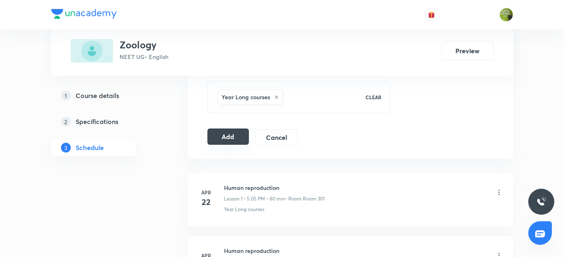
click at [225, 132] on button "Add" at bounding box center [228, 136] width 42 height 16
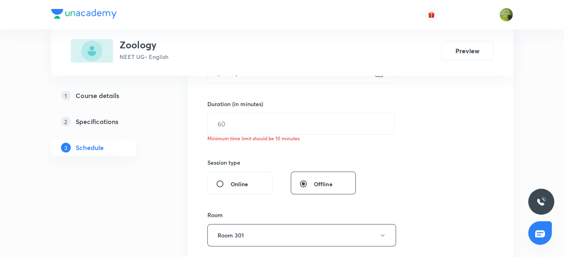
scroll to position [233, 0]
click at [216, 128] on input "text" at bounding box center [301, 124] width 186 height 21
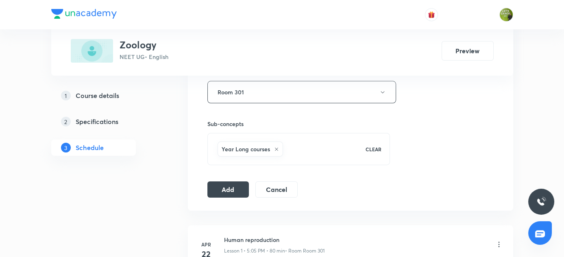
scroll to position [377, 0]
type input "80"
click at [236, 182] on button "Add" at bounding box center [228, 188] width 42 height 16
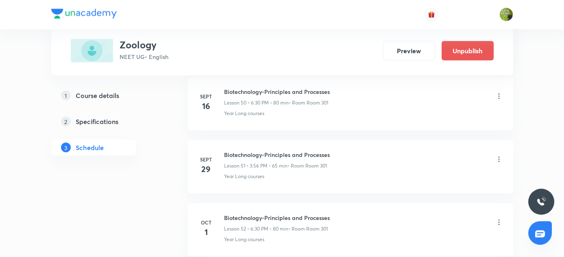
scroll to position [3285, 0]
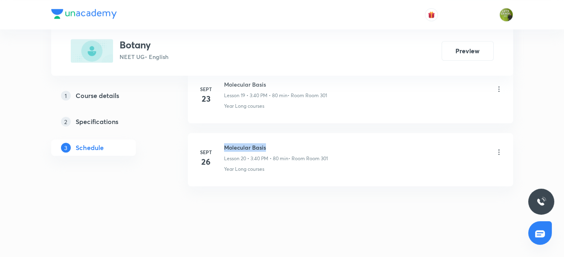
drag, startPoint x: 225, startPoint y: 141, endPoint x: 297, endPoint y: 145, distance: 72.0
click at [297, 145] on h6 "Molecular Basis" at bounding box center [276, 147] width 104 height 9
copy h6 "Molecular Basis"
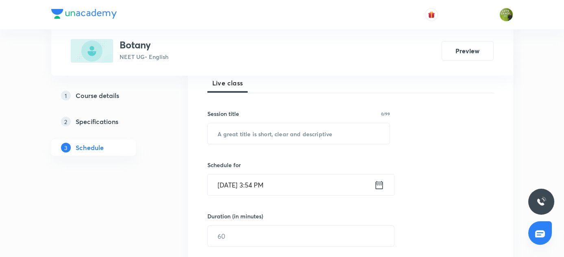
scroll to position [130, 0]
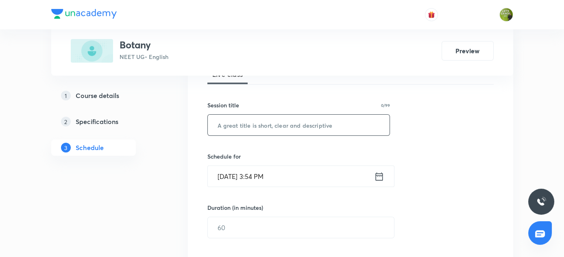
click at [231, 131] on input "text" at bounding box center [299, 125] width 182 height 21
paste input "Molecular Basis"
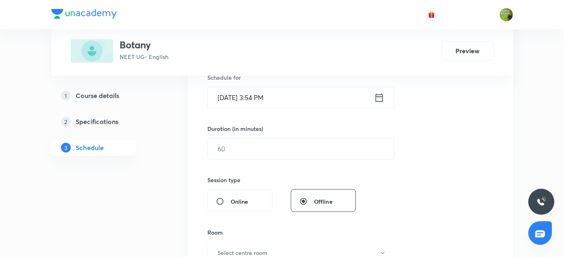
type input "Molecular Basis"
click at [259, 97] on input "[DATE] 3:54 PM" at bounding box center [291, 97] width 166 height 21
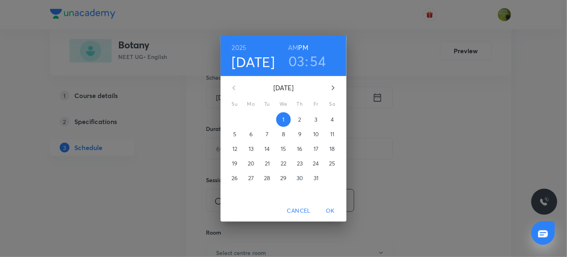
click at [299, 59] on h3 "03" at bounding box center [297, 60] width 16 height 17
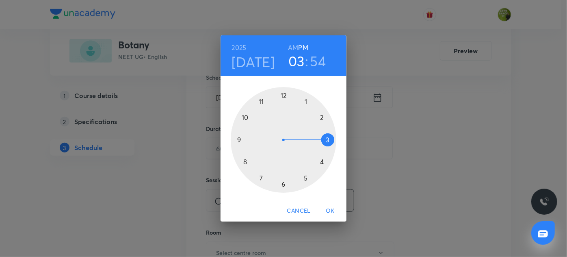
click at [301, 67] on h3 "03" at bounding box center [297, 60] width 16 height 17
click at [305, 179] on div at bounding box center [284, 140] width 106 height 106
click at [304, 100] on div at bounding box center [284, 140] width 106 height 106
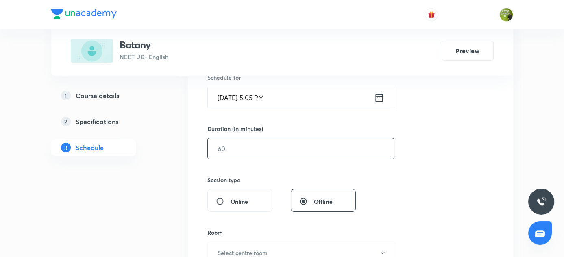
click at [248, 147] on input "text" at bounding box center [301, 148] width 186 height 21
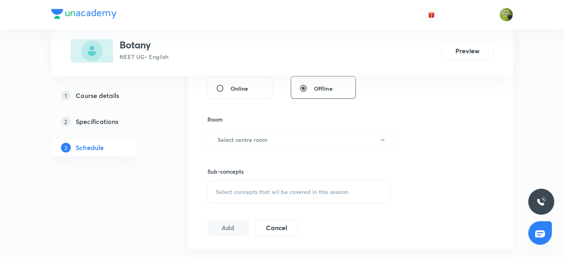
scroll to position [322, 0]
type input "80"
click at [237, 136] on h6 "Select centre room" at bounding box center [242, 139] width 50 height 9
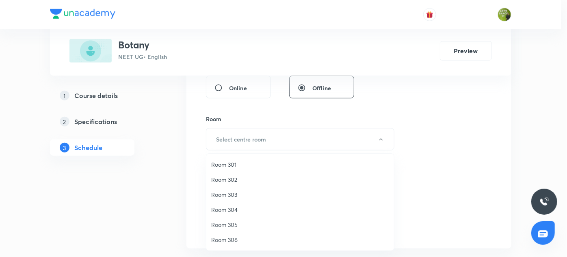
click at [225, 167] on span "Room 301" at bounding box center [300, 164] width 178 height 9
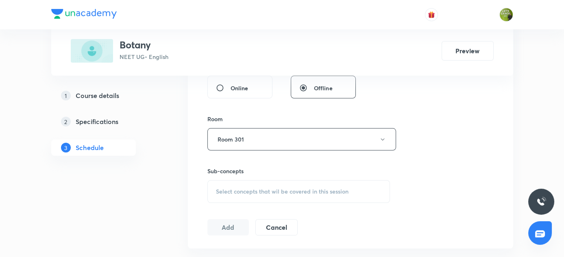
click at [232, 192] on span "Select concepts that wil be covered in this session" at bounding box center [282, 191] width 132 height 7
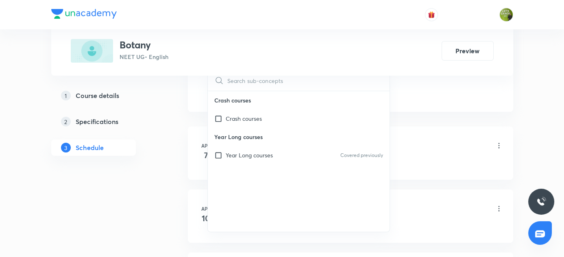
scroll to position [458, 0]
click at [219, 154] on input "checkbox" at bounding box center [219, 155] width 11 height 9
checkbox input "true"
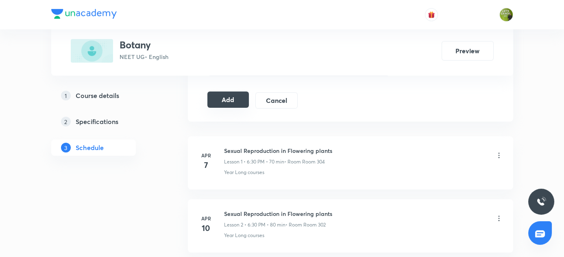
click at [226, 97] on button "Add" at bounding box center [228, 99] width 42 height 16
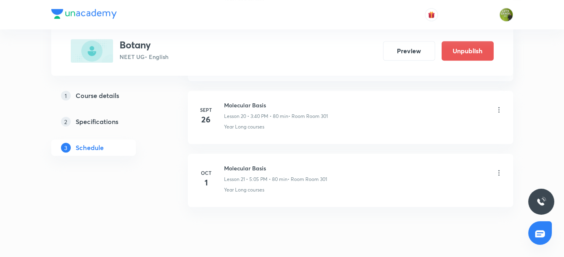
scroll to position [1339, 0]
